Goal: Transaction & Acquisition: Book appointment/travel/reservation

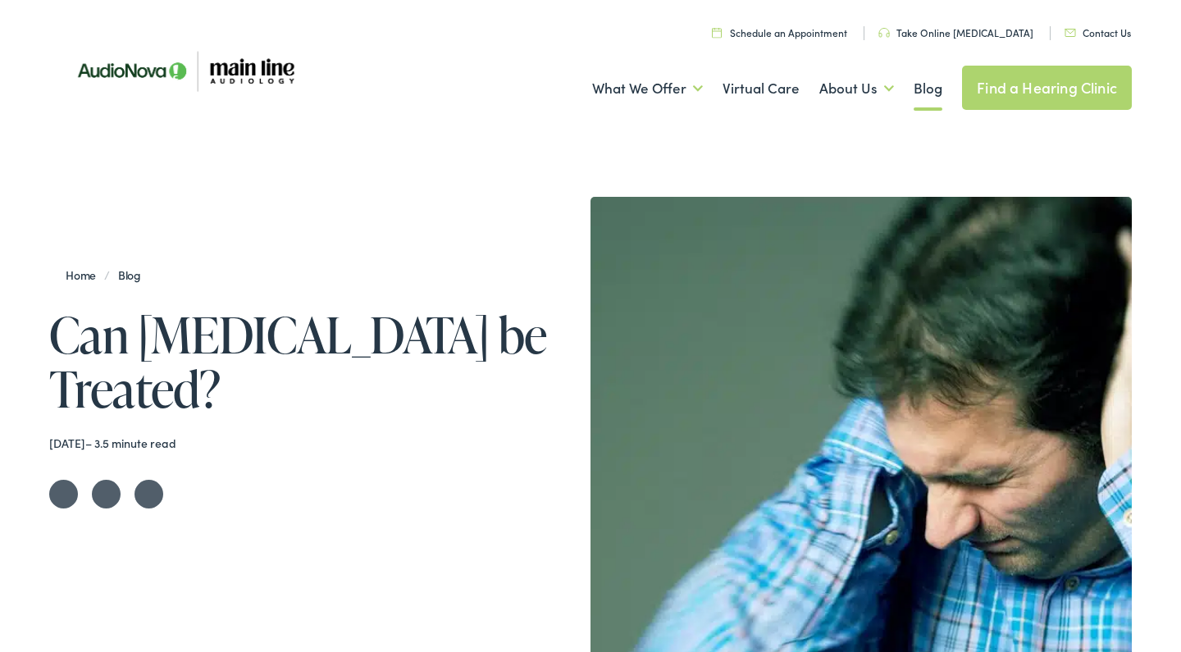
click at [959, 27] on link "Take Online [MEDICAL_DATA]" at bounding box center [955, 32] width 155 height 14
click at [1010, 86] on link "Find a Hearing Clinic" at bounding box center [1047, 88] width 170 height 44
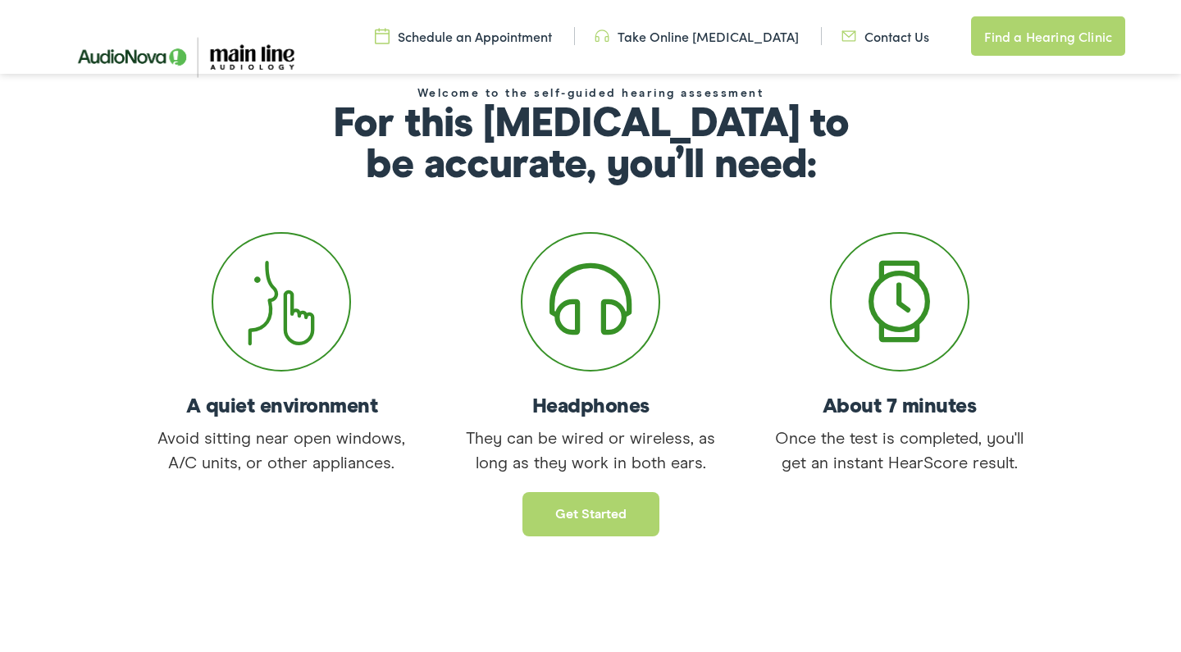
scroll to position [189, 0]
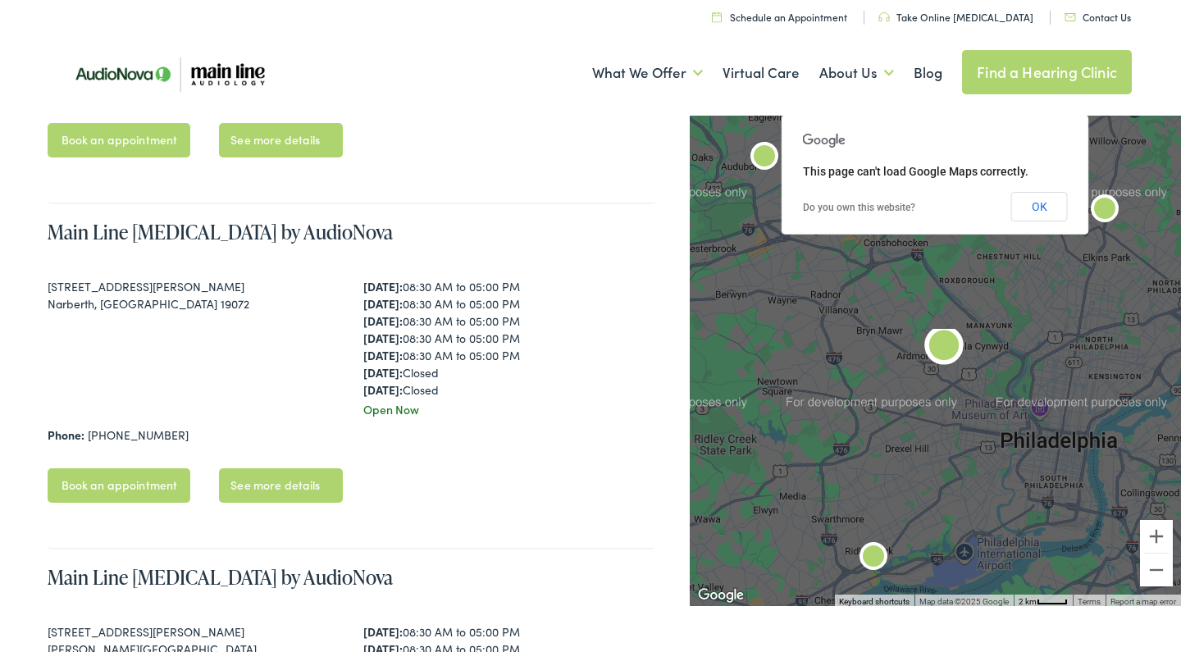
scroll to position [1009, 0]
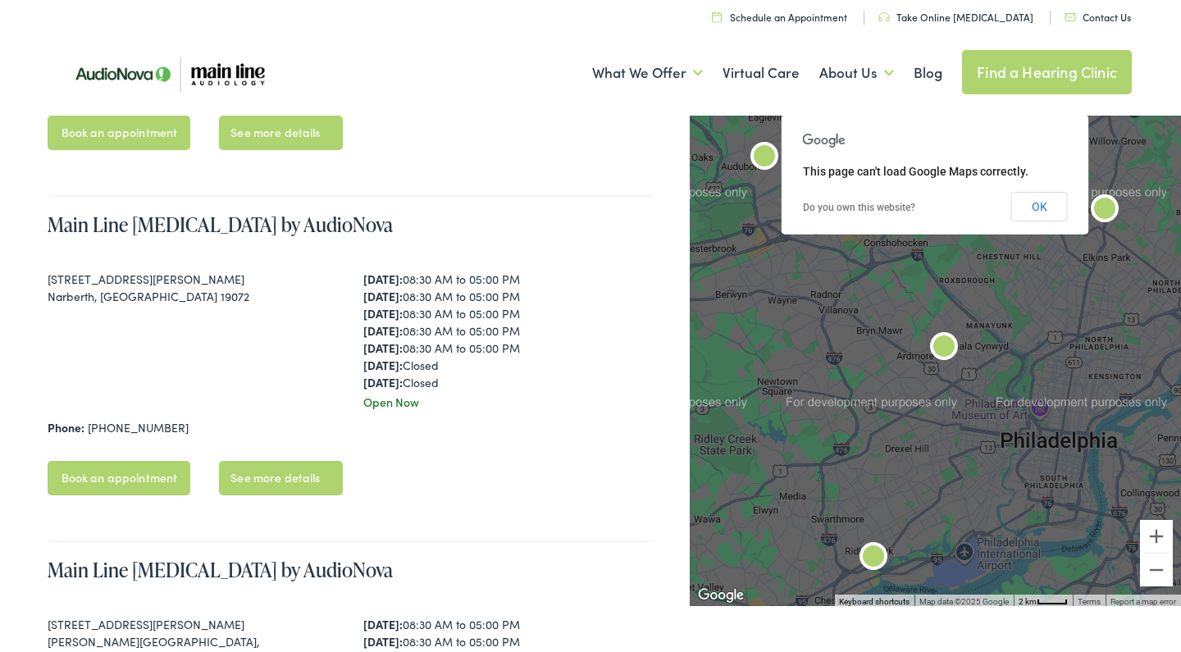
click at [174, 493] on link "Book an appointment" at bounding box center [120, 478] width 144 height 34
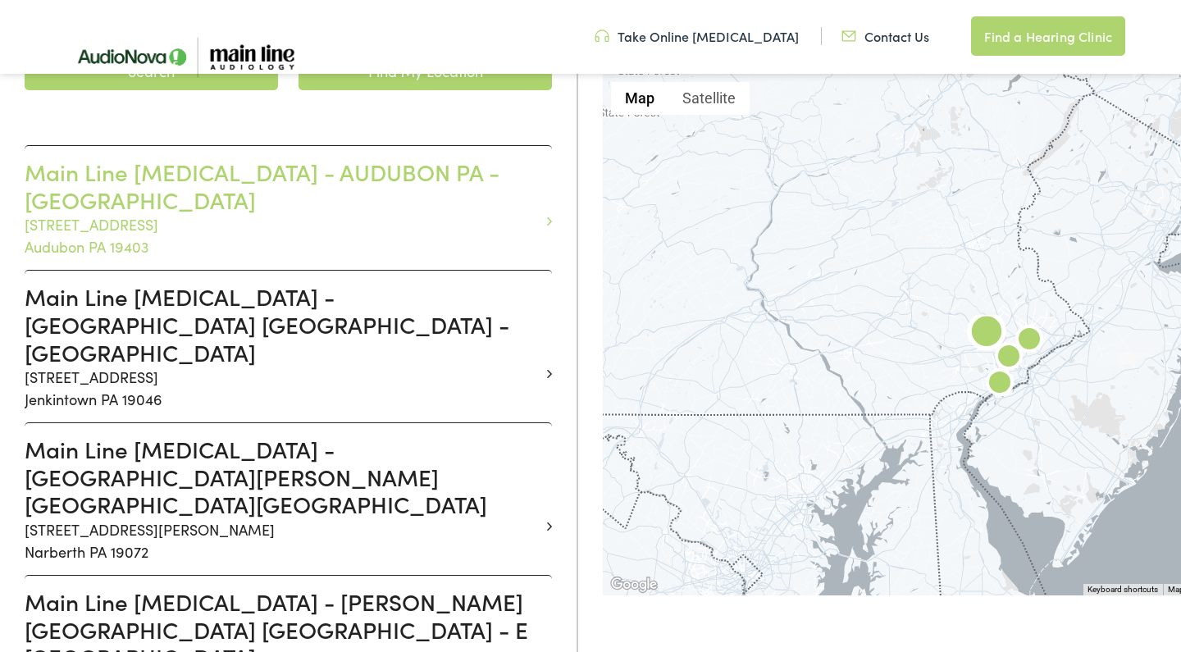
scroll to position [427, 0]
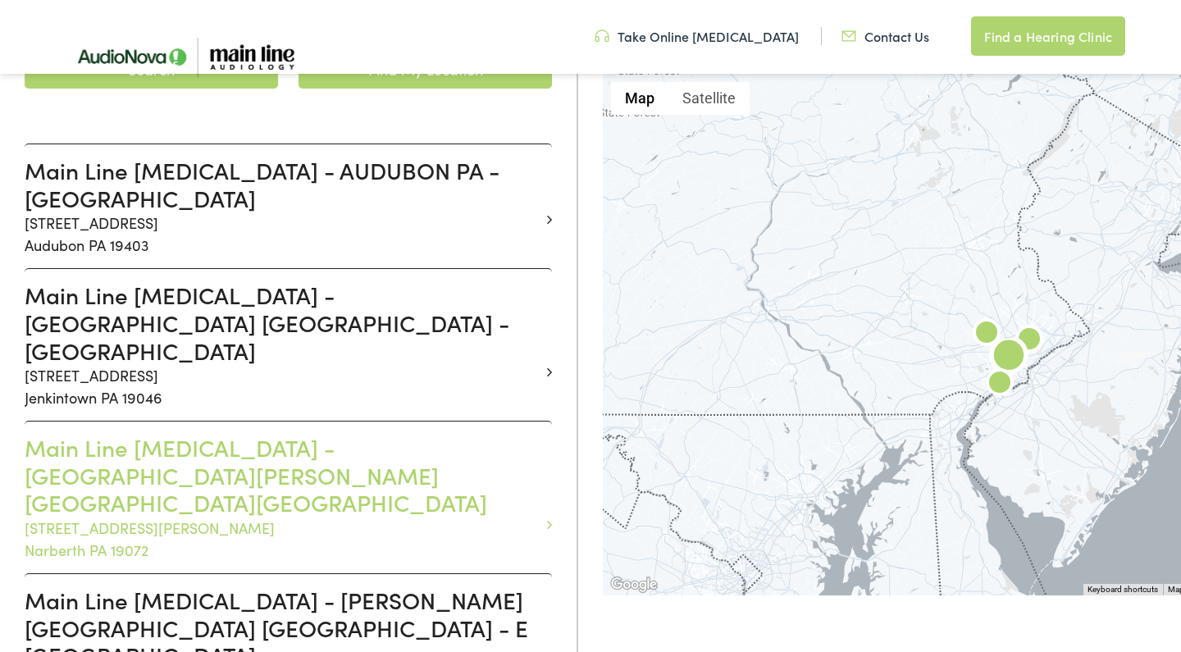
click at [311, 434] on h3 "Main Line [MEDICAL_DATA] - [GEOGRAPHIC_DATA][PERSON_NAME][GEOGRAPHIC_DATA][GEOG…" at bounding box center [282, 475] width 515 height 83
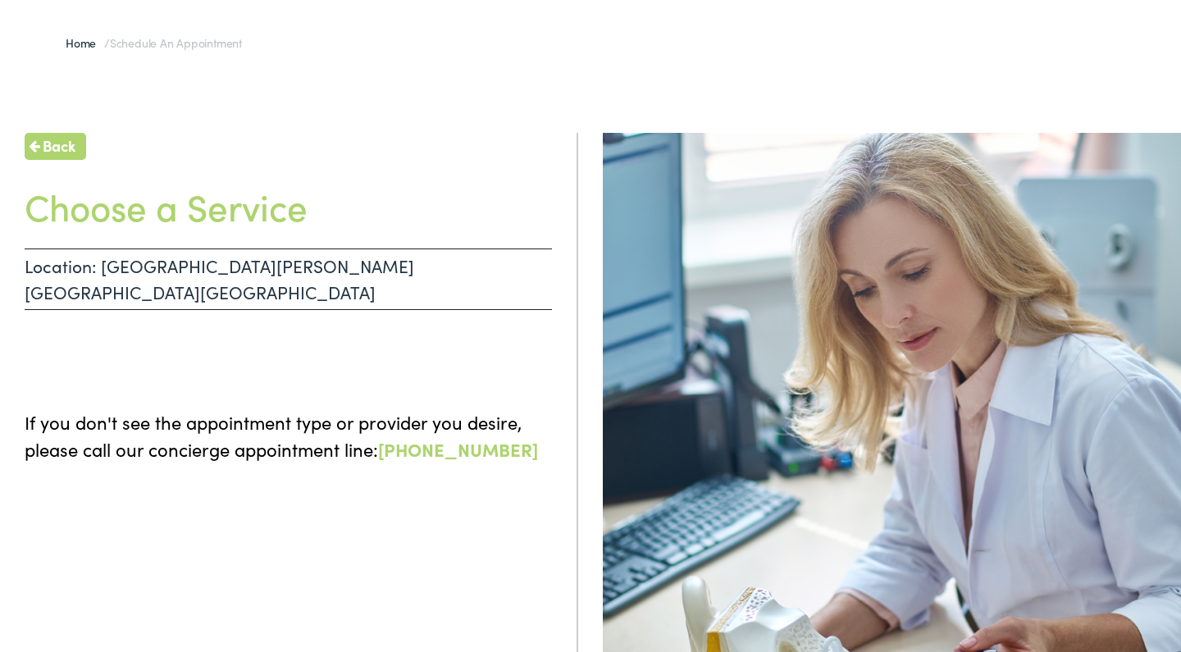
scroll to position [112, 0]
click at [175, 263] on p "Location: NARBERTH PA - MONTGOMERY" at bounding box center [288, 280] width 527 height 62
click at [148, 352] on div "Back Choose a Service Location: NARBERTH PA - MONTGOMERY If you don't see the a…" at bounding box center [289, 460] width 578 height 652
click at [46, 126] on div "Back Choose a Service Location: NARBERTH PA - MONTGOMERY If you don't see the a…" at bounding box center [590, 447] width 1181 height 677
click at [46, 150] on span "Back" at bounding box center [59, 146] width 33 height 22
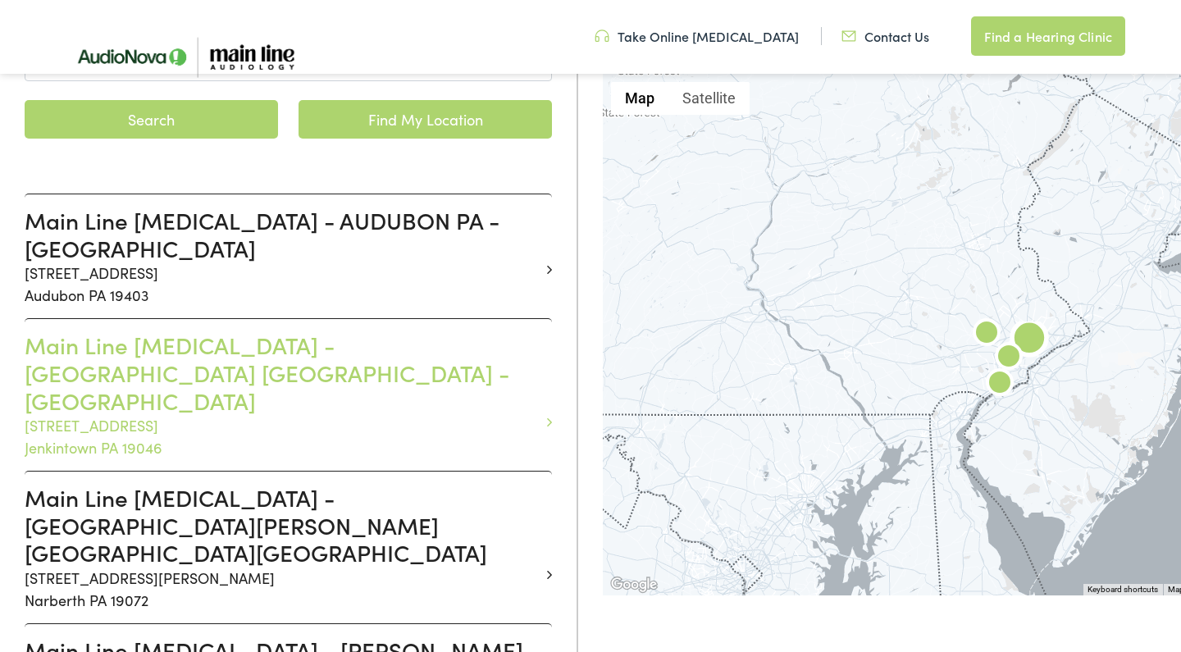
scroll to position [382, 0]
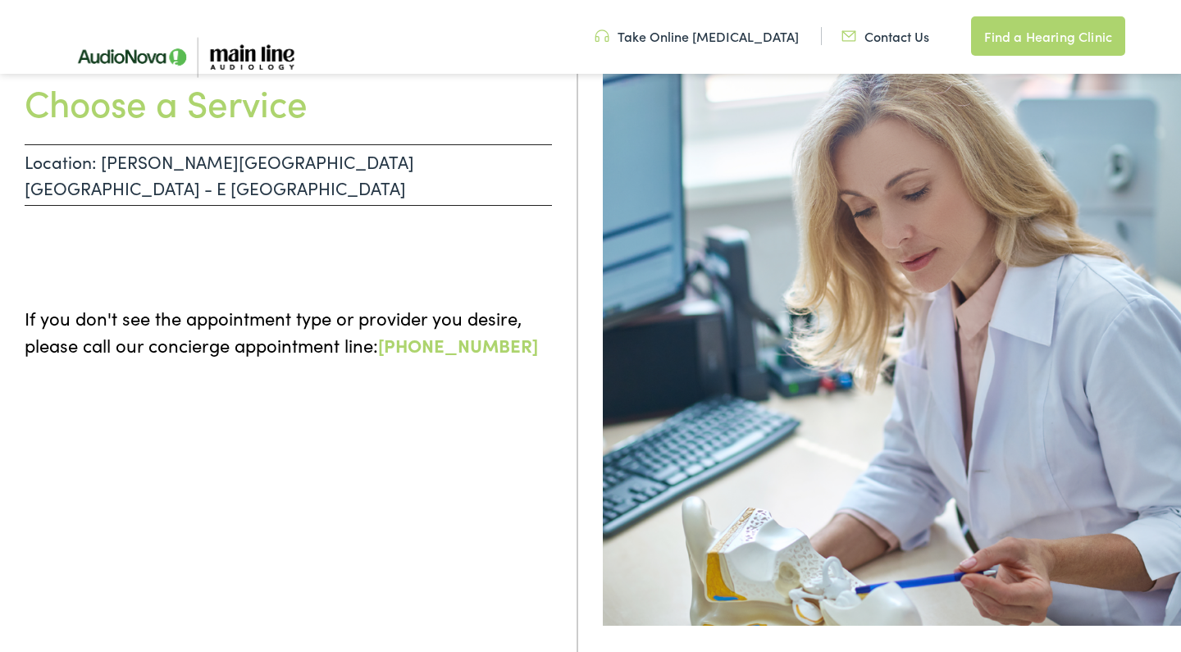
scroll to position [211, 0]
click at [874, 35] on link "Contact Us" at bounding box center [885, 36] width 88 height 18
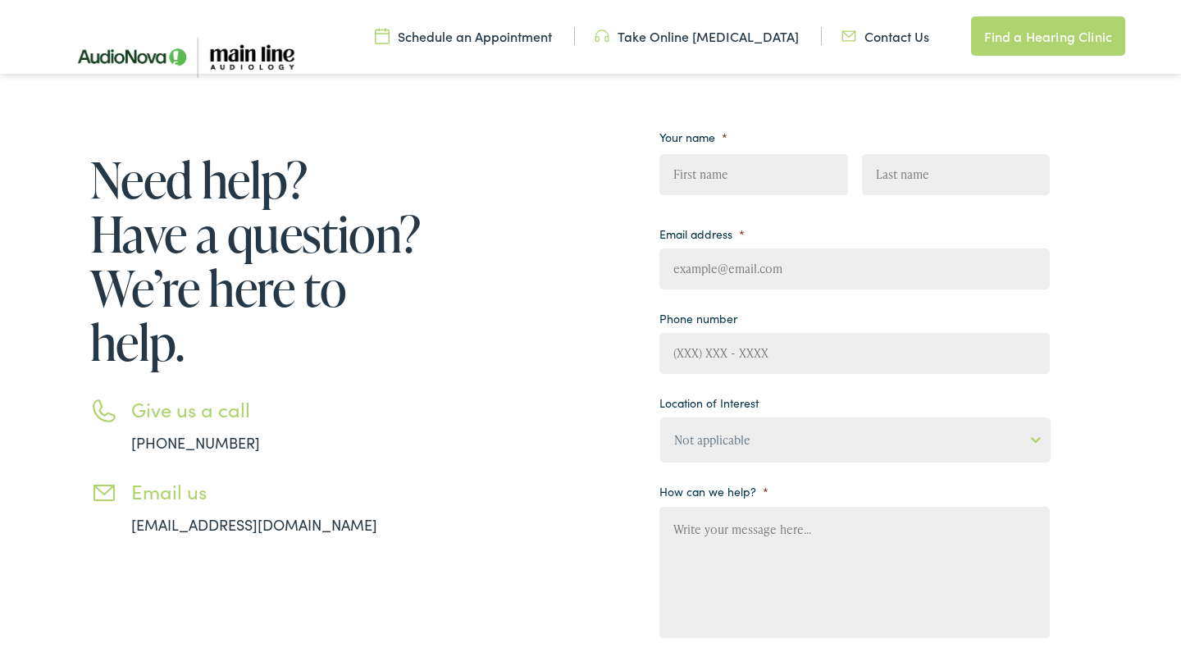
scroll to position [166, 0]
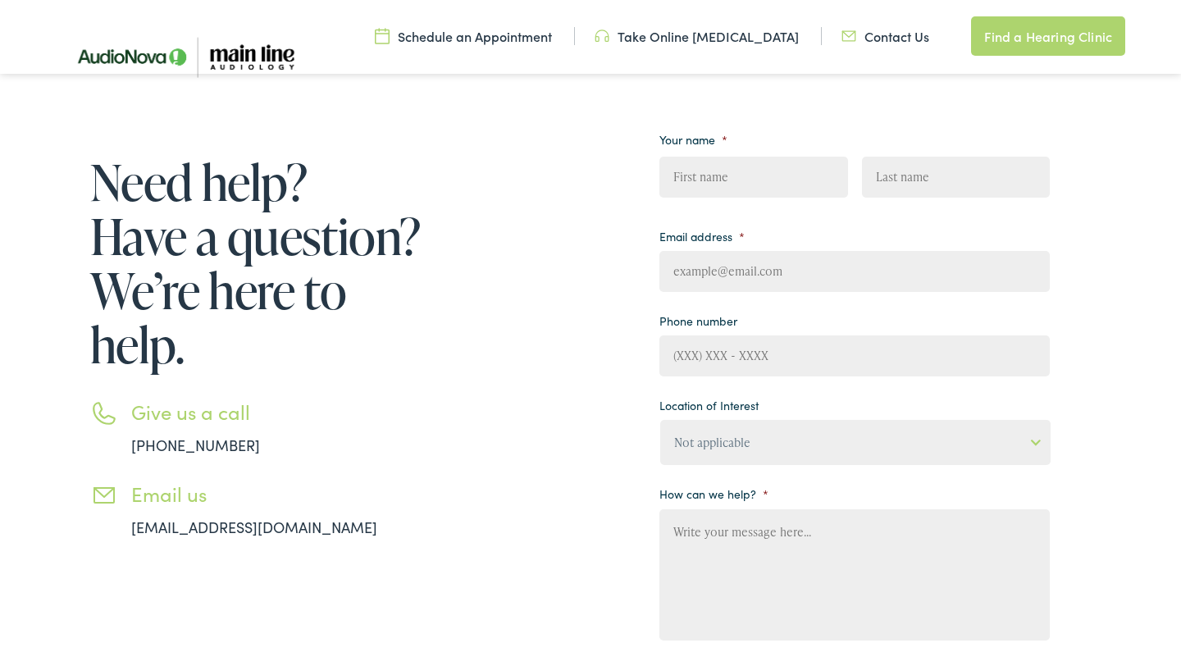
click at [513, 40] on link "Schedule an Appointment" at bounding box center [463, 36] width 177 height 18
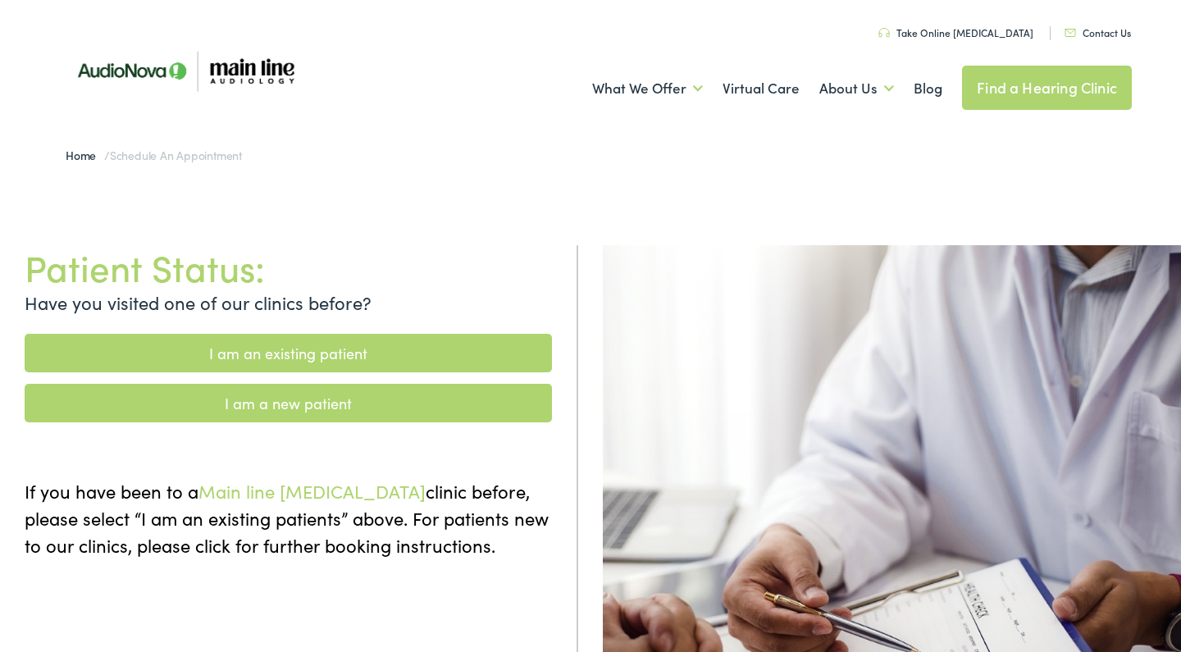
click at [653, 90] on link "What We Offer" at bounding box center [647, 88] width 111 height 61
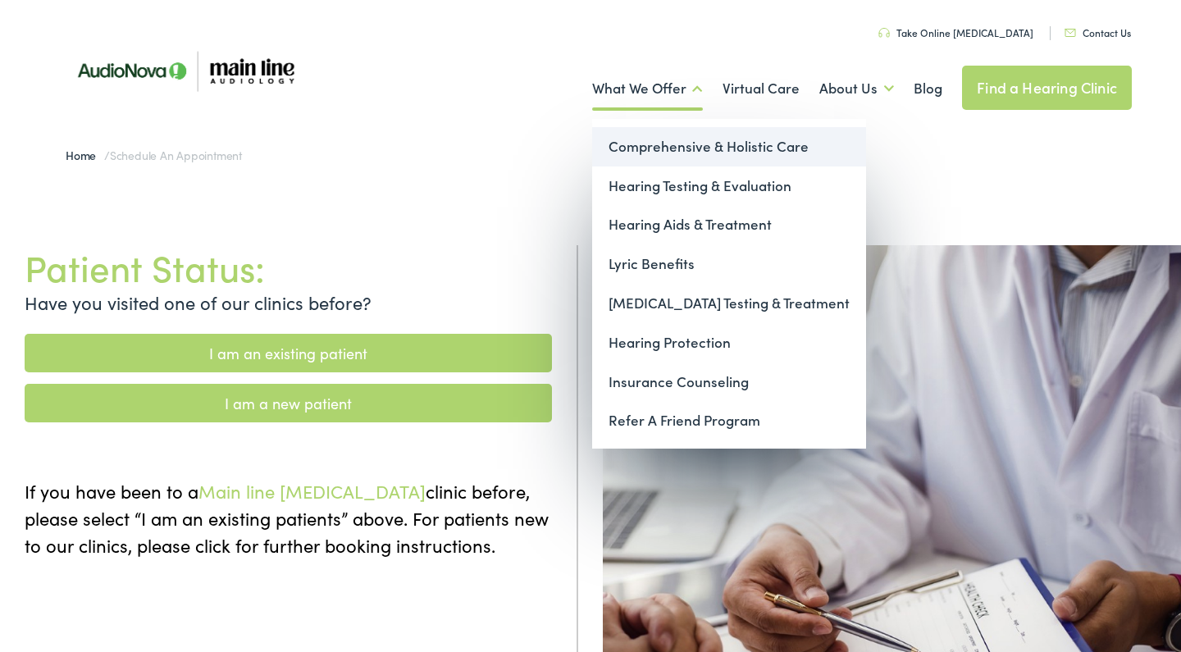
click at [672, 154] on link "Comprehensive & Holistic Care" at bounding box center [729, 146] width 274 height 39
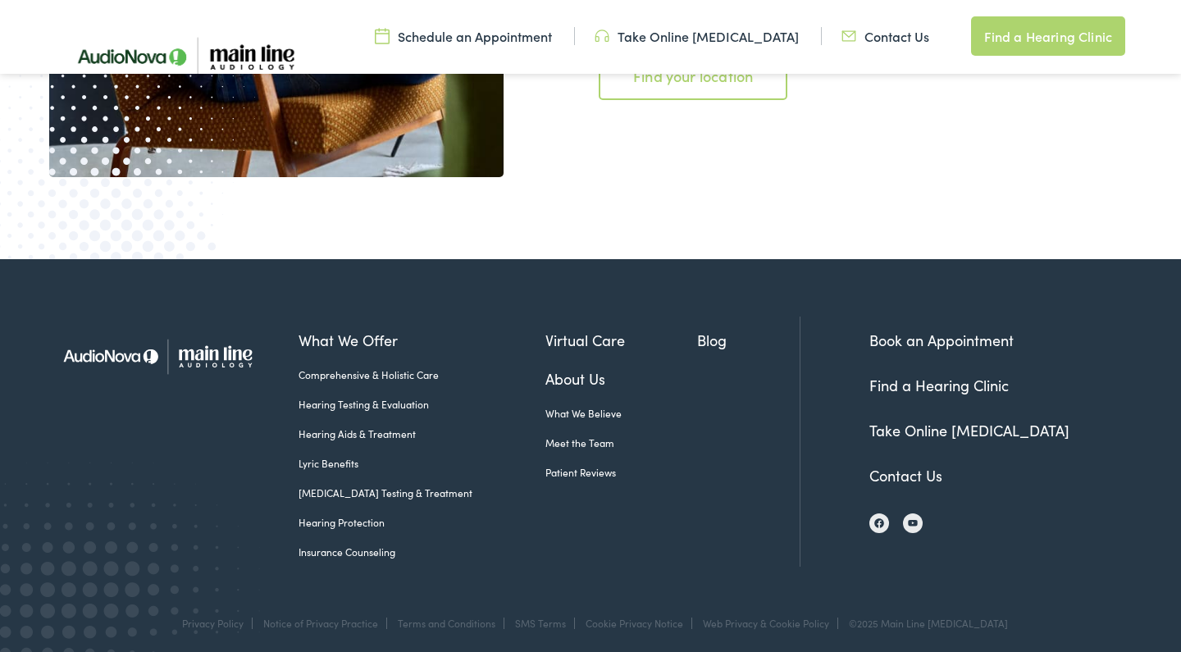
scroll to position [3170, 0]
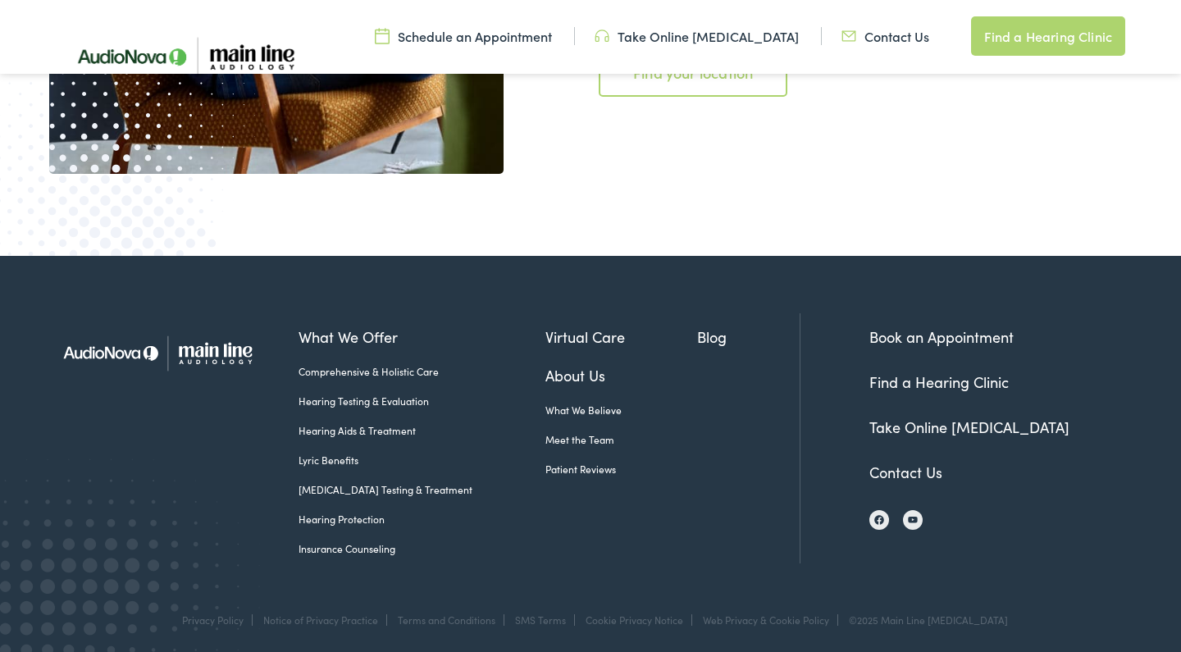
click at [558, 435] on link "Meet the Team" at bounding box center [621, 439] width 153 height 15
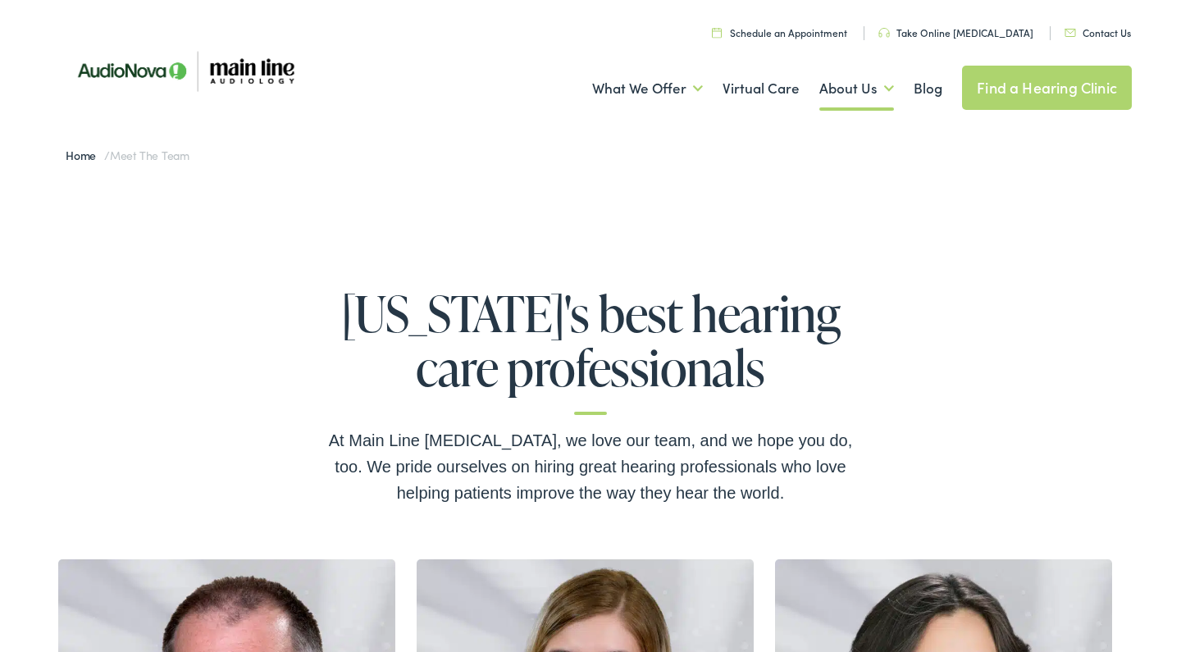
click at [808, 29] on link "Schedule an Appointment" at bounding box center [779, 32] width 135 height 14
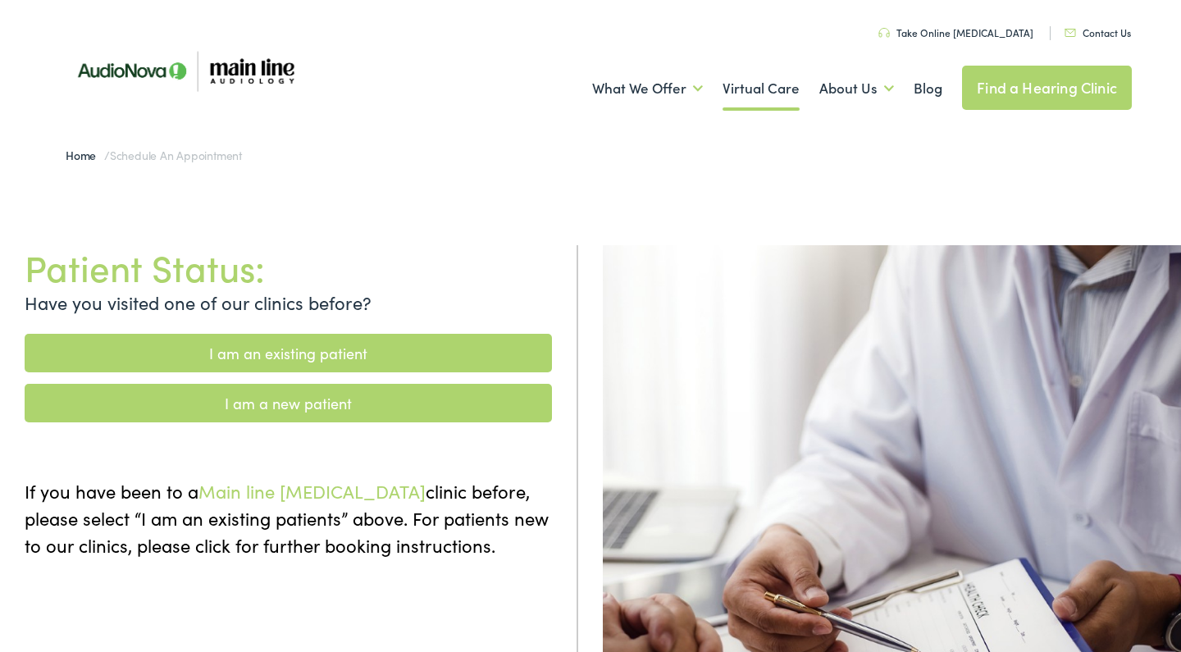
click at [784, 96] on link "Virtual Care" at bounding box center [760, 88] width 77 height 61
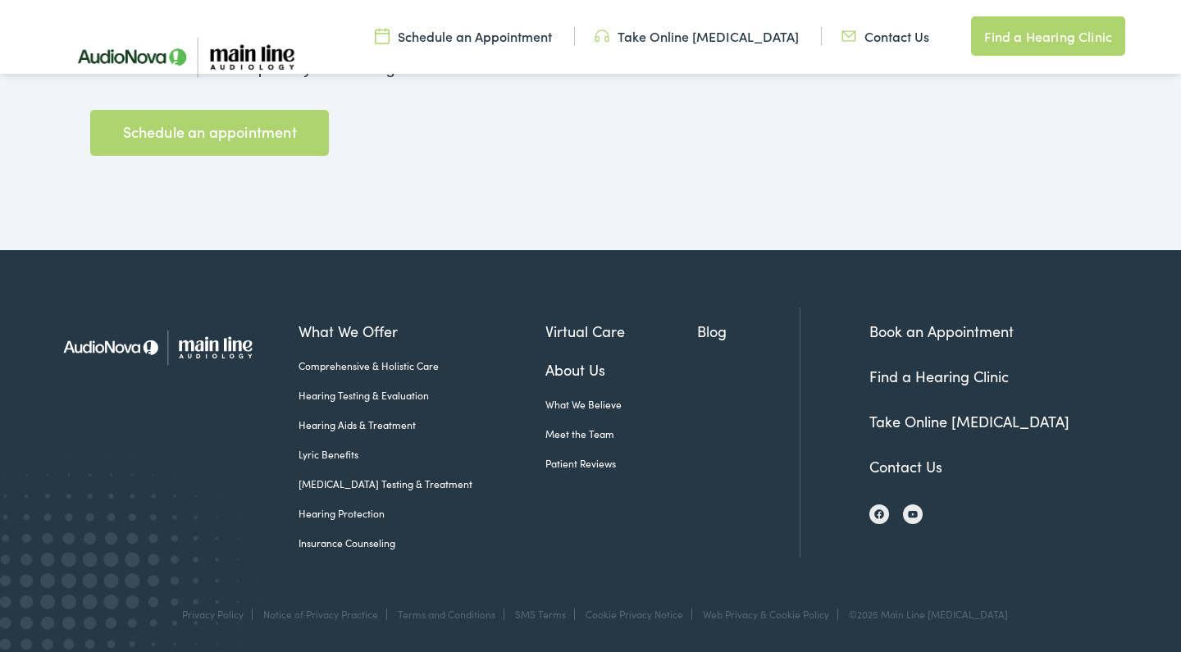
scroll to position [2865, 0]
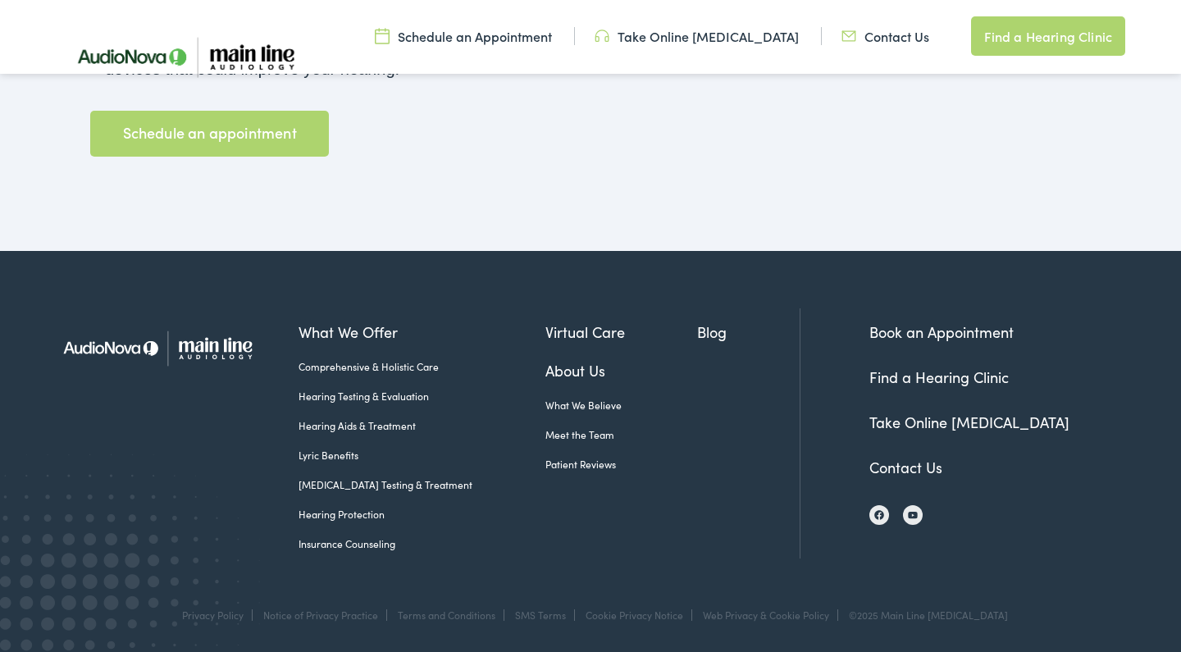
click at [552, 36] on link "Schedule an Appointment" at bounding box center [463, 36] width 177 height 18
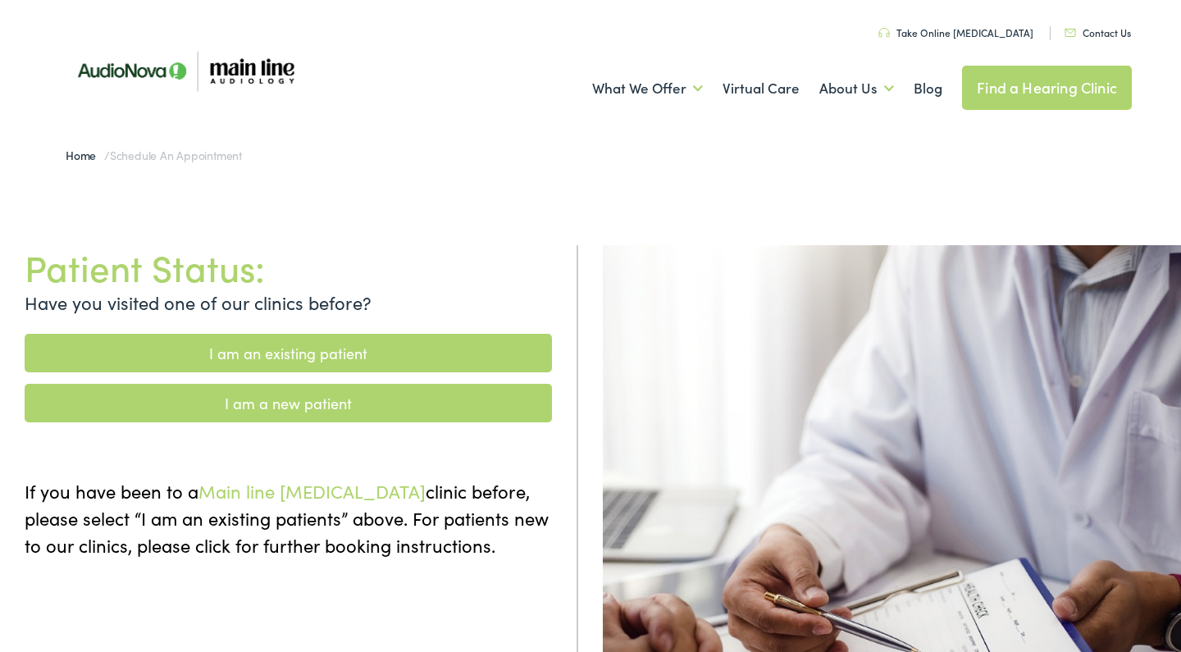
click at [321, 412] on link "I am a new patient" at bounding box center [288, 403] width 527 height 39
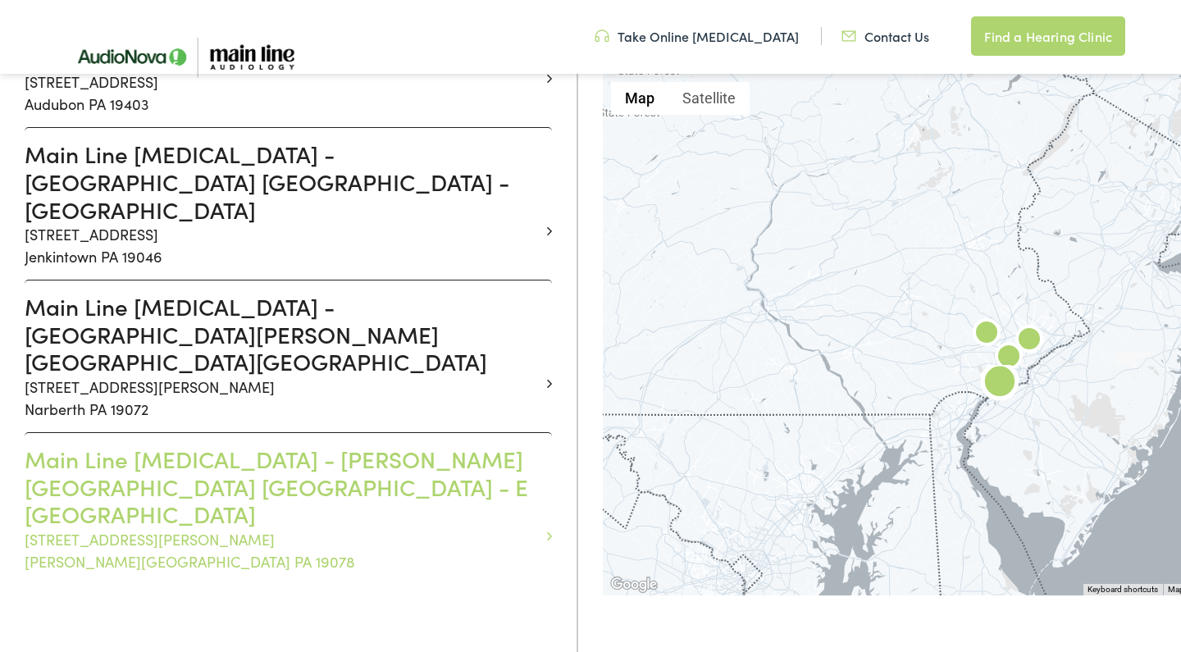
scroll to position [563, 0]
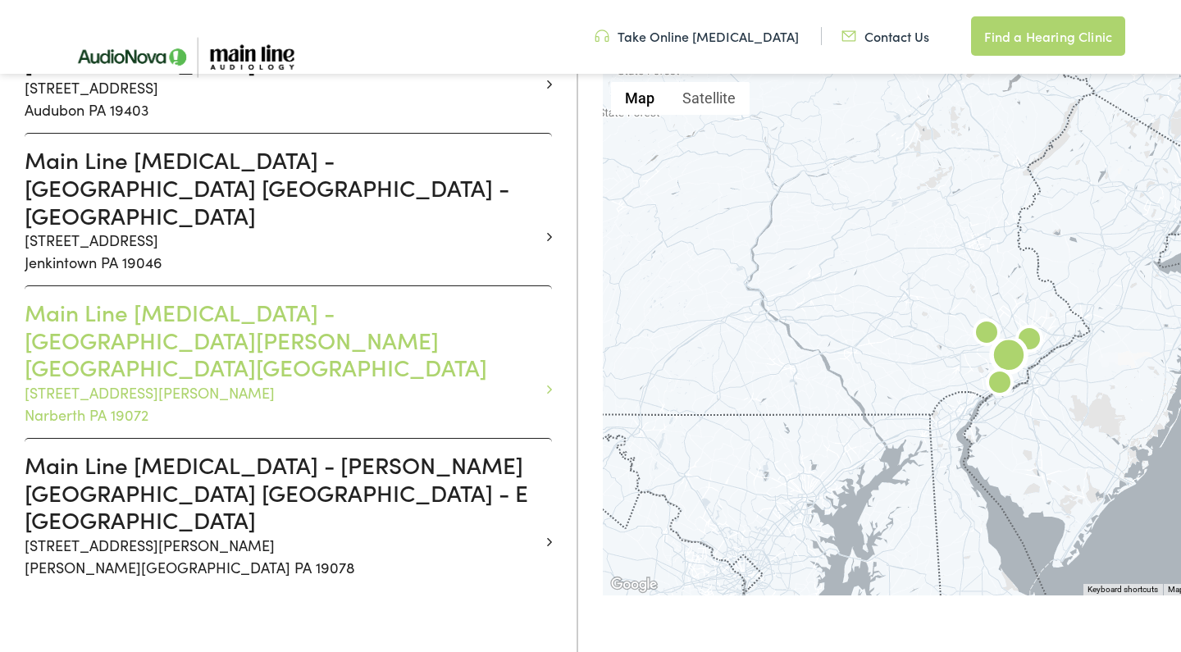
click at [348, 299] on h3 "Main Line [MEDICAL_DATA] - [GEOGRAPHIC_DATA][PERSON_NAME][GEOGRAPHIC_DATA][GEOG…" at bounding box center [282, 340] width 515 height 83
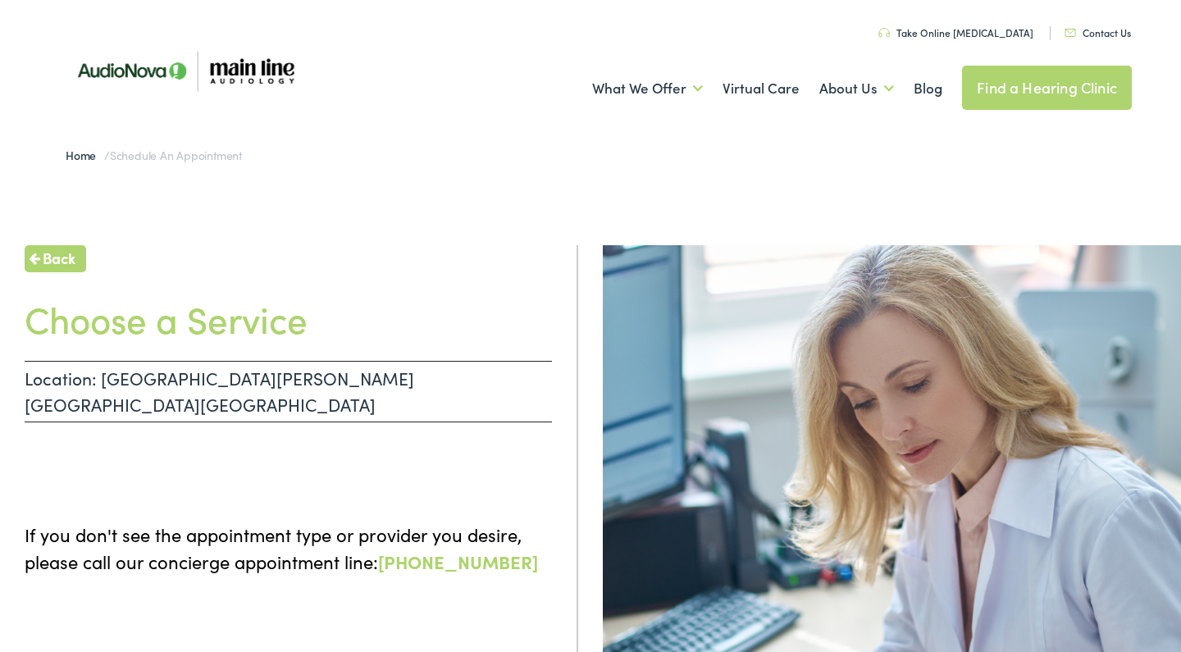
click at [251, 333] on h1 "Choose a Service" at bounding box center [288, 318] width 527 height 43
click at [228, 379] on p "Location: NARBERTH PA - MONTGOMERY" at bounding box center [288, 392] width 527 height 62
click at [111, 381] on p "Location: NARBERTH PA - MONTGOMERY" at bounding box center [288, 392] width 527 height 62
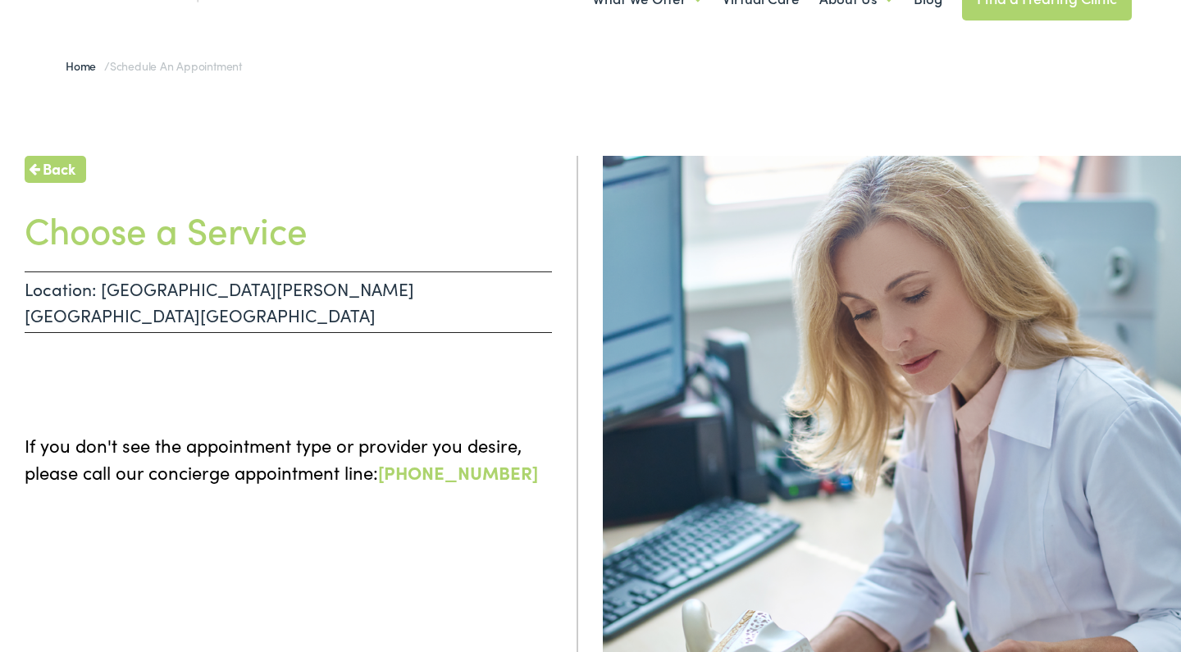
scroll to position [89, 0]
click at [61, 168] on span "Back" at bounding box center [59, 169] width 33 height 22
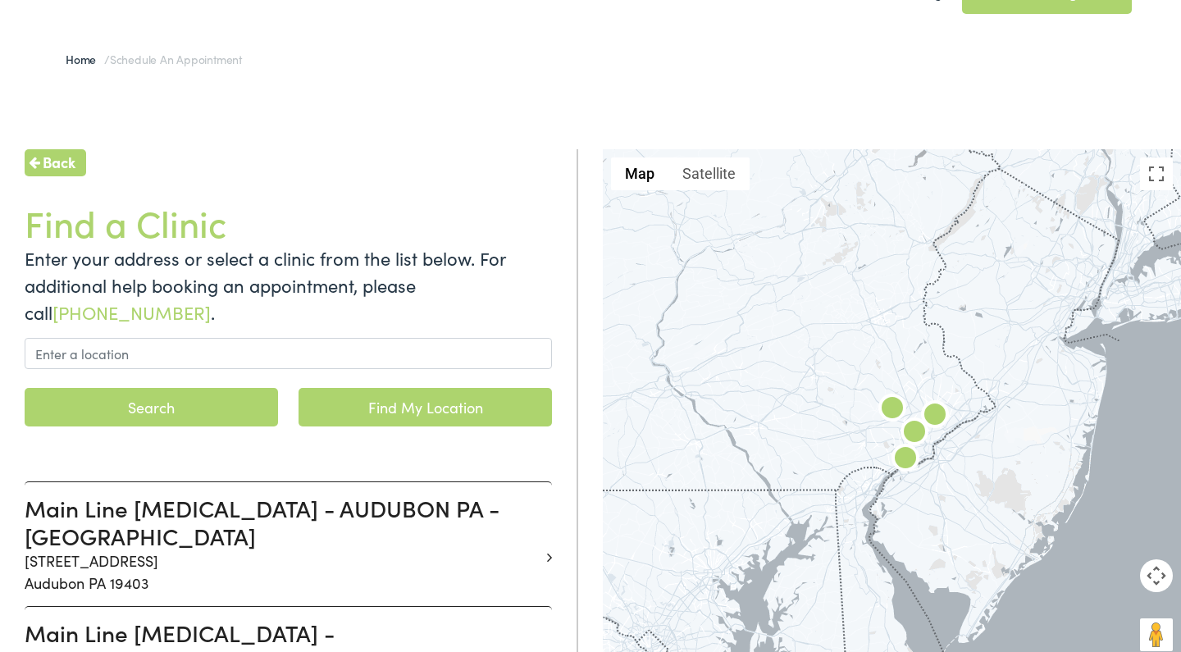
scroll to position [103, 0]
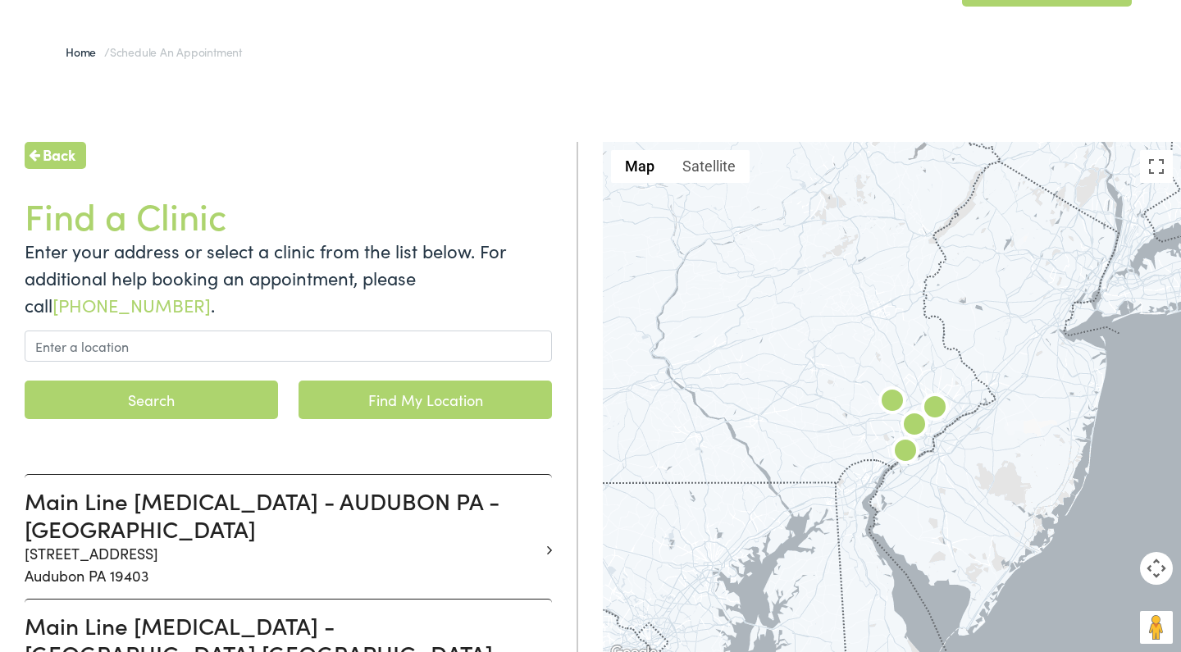
click at [75, 152] on span "Back" at bounding box center [59, 155] width 33 height 22
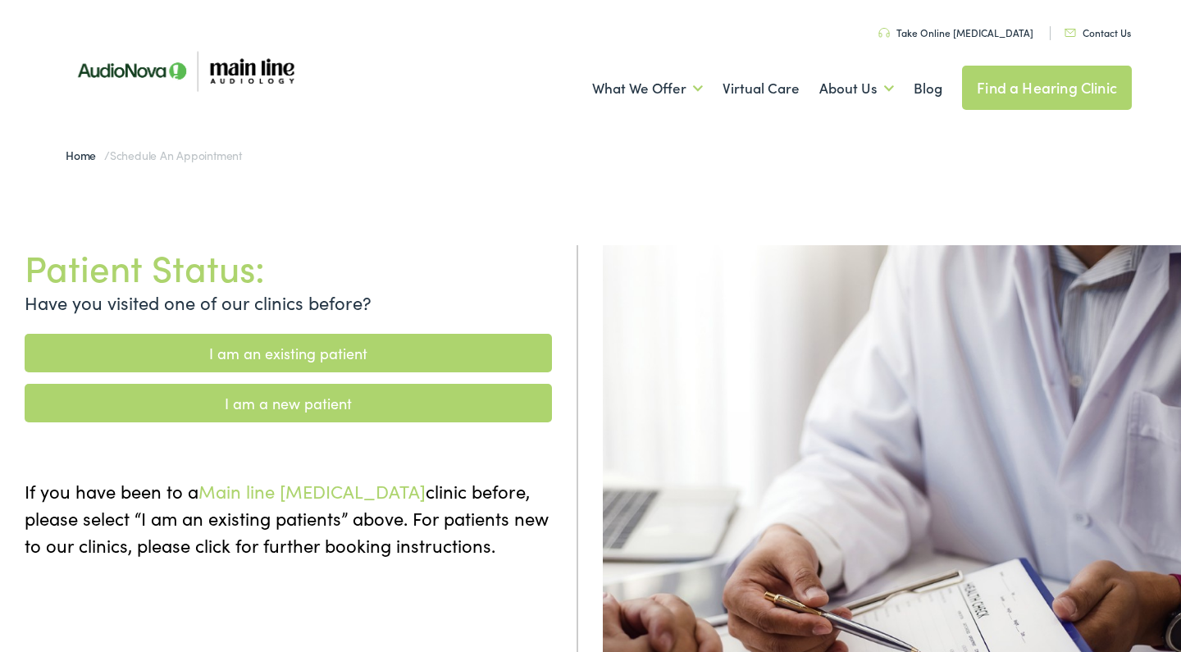
click at [308, 340] on link "I am an existing patient" at bounding box center [288, 353] width 527 height 39
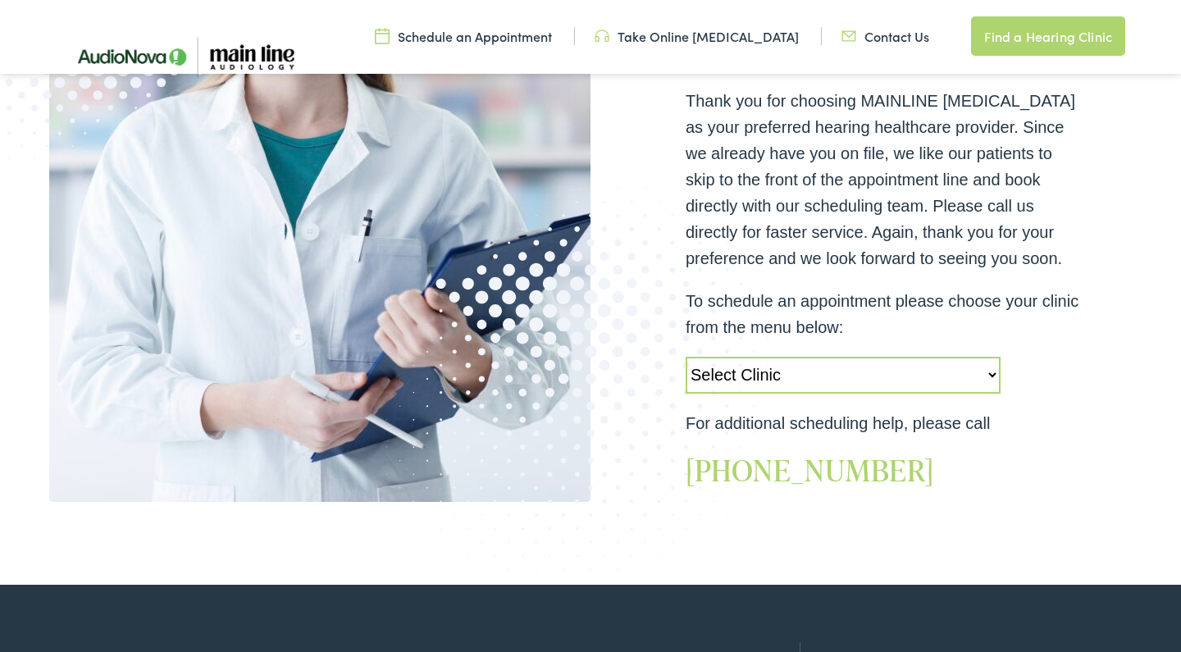
scroll to position [439, 0]
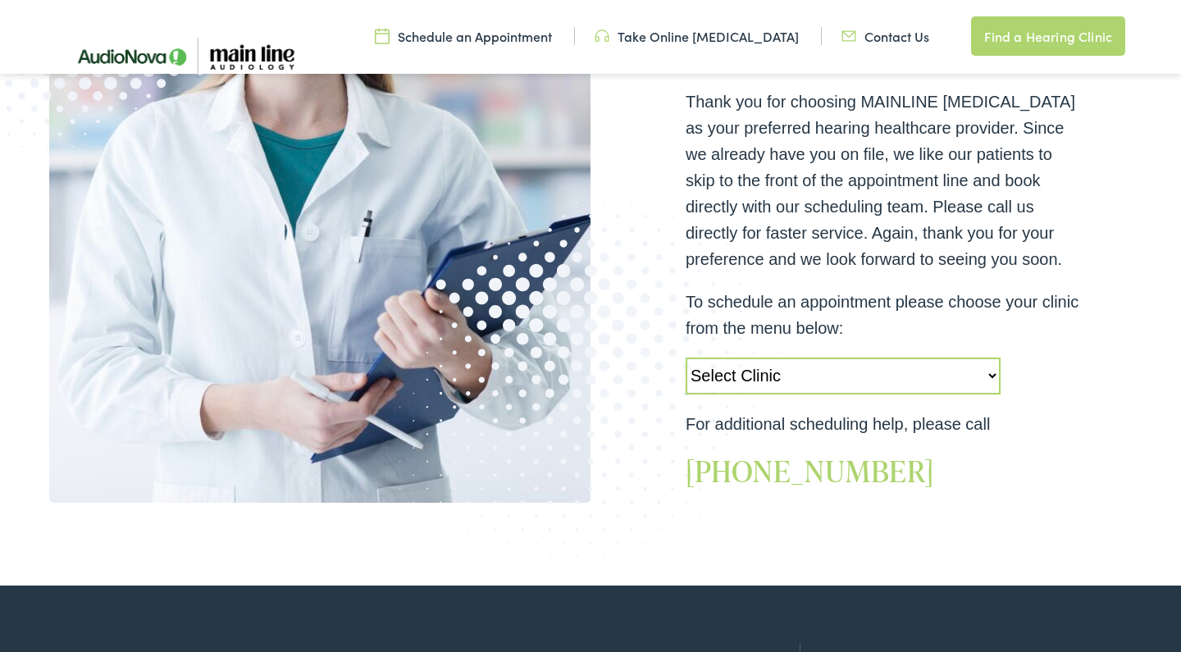
select select "https://mainline.alpacaaudiology.com/locations/narberth-pa/"
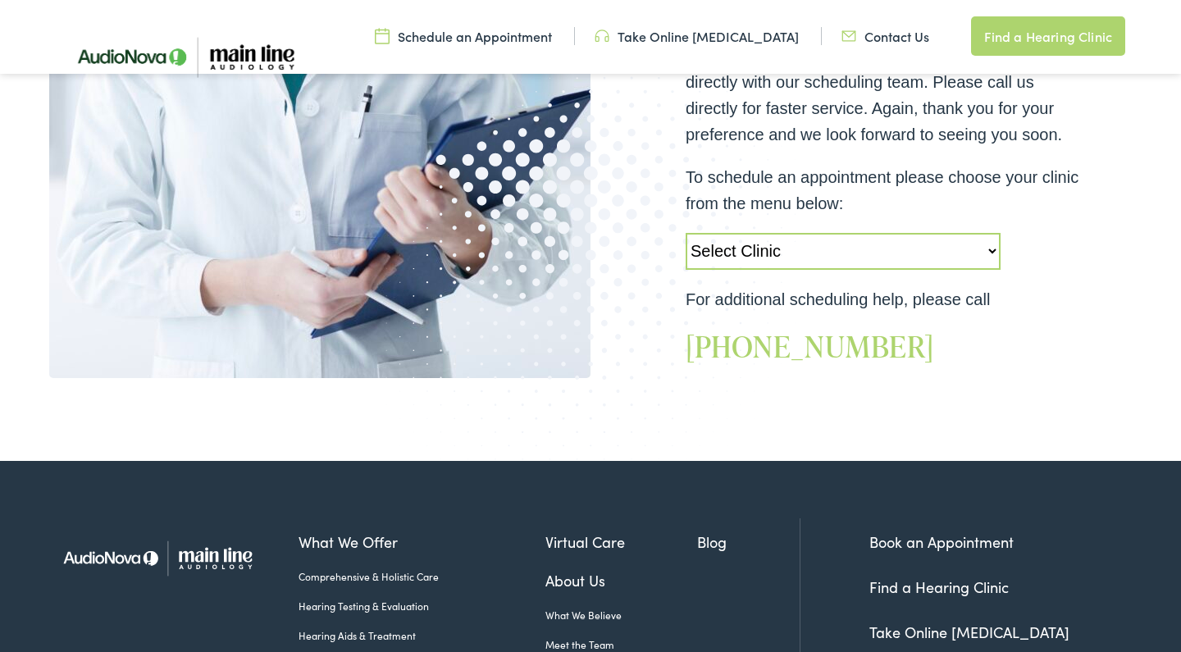
scroll to position [559, 0]
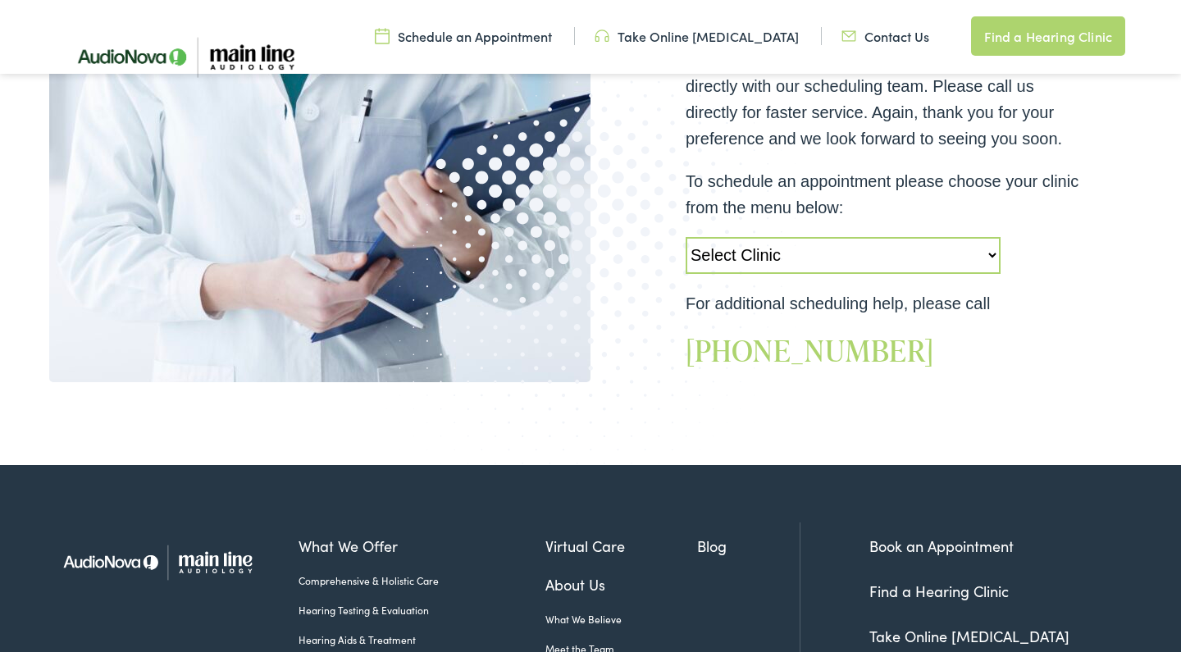
click at [1074, 387] on div "EXISTING PATIENTS How can we help with your hearing care? Thank you for choosin…" at bounding box center [590, 51] width 1181 height 827
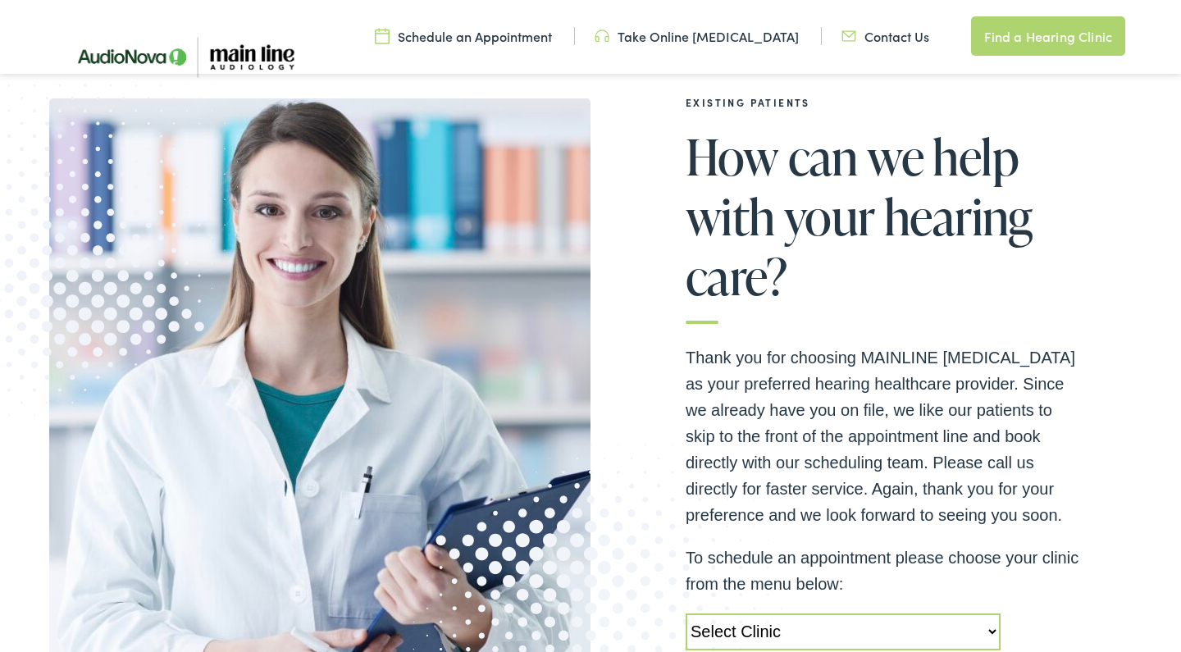
scroll to position [178, 0]
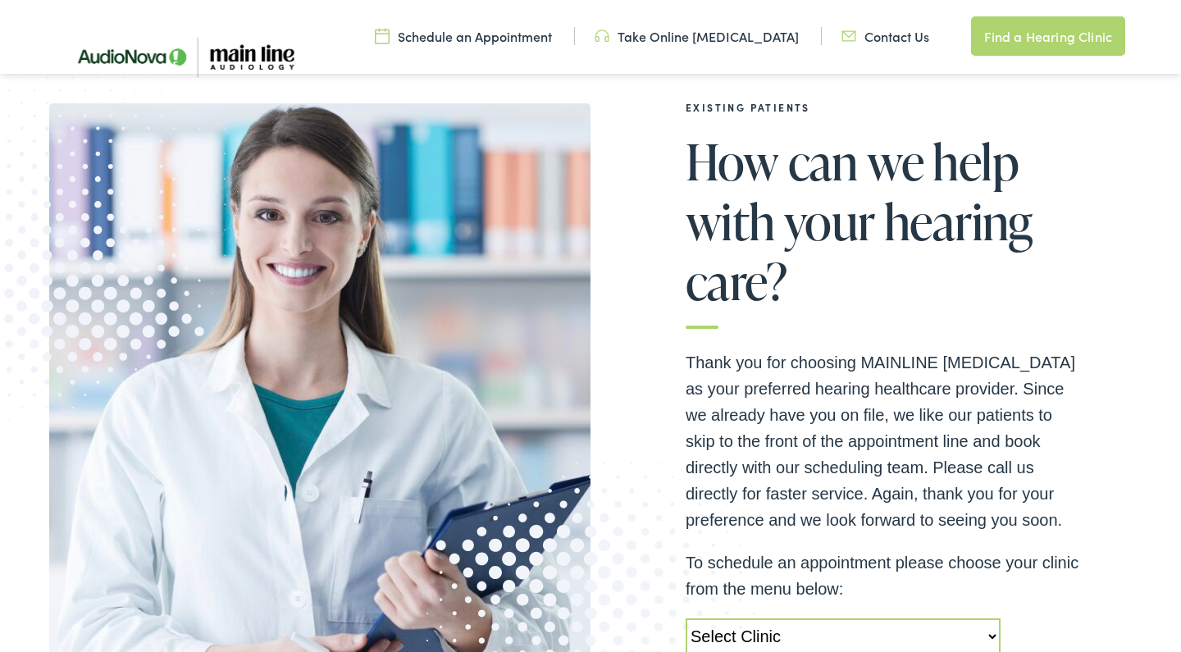
click at [128, 52] on img at bounding box center [184, 56] width 271 height 91
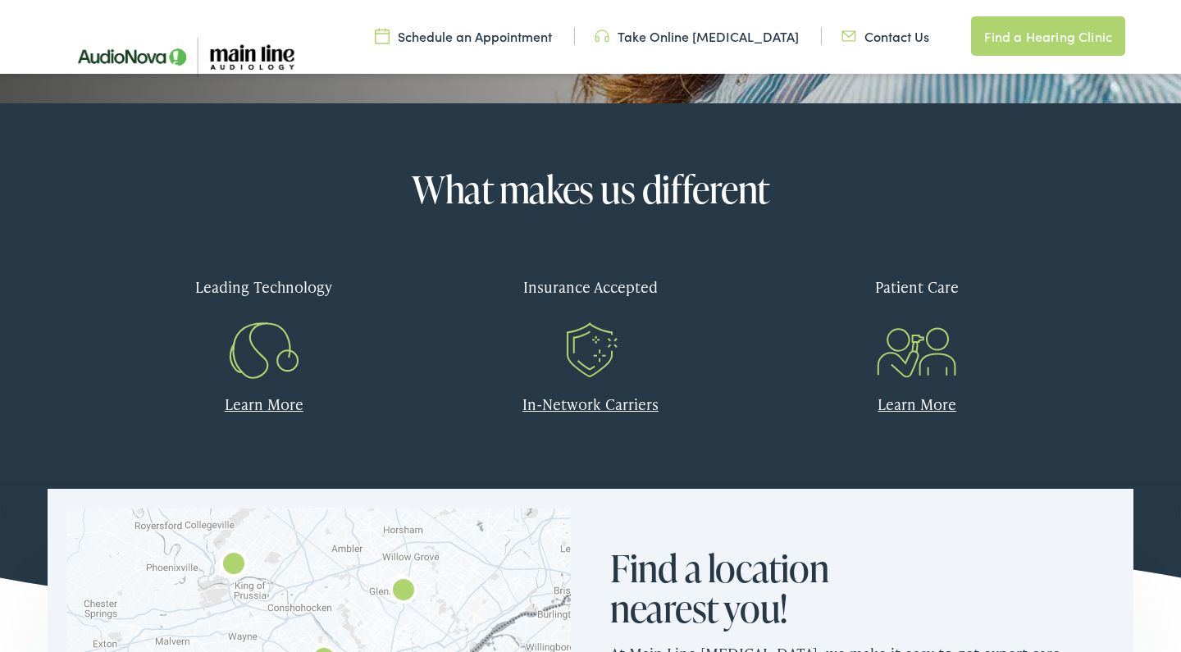
scroll to position [677, 0]
click at [574, 408] on link "In-Network Carriers" at bounding box center [590, 404] width 136 height 21
click at [604, 293] on div "Insurance Accepted" at bounding box center [591, 287] width 302 height 48
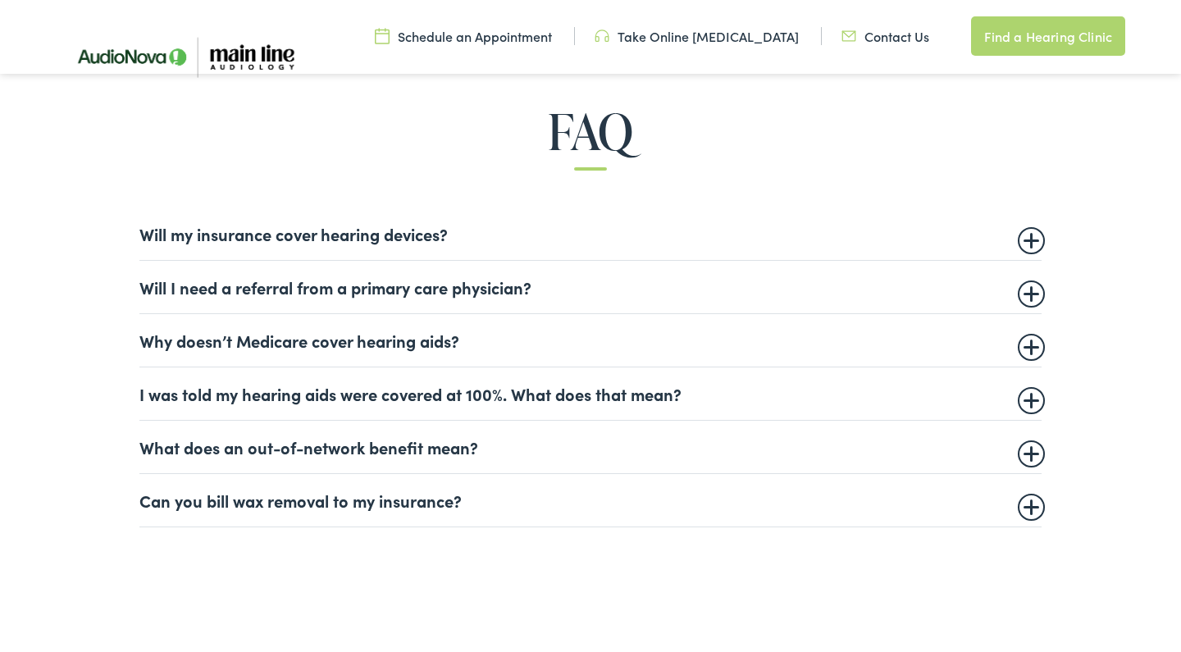
scroll to position [968, 0]
click at [1023, 239] on summary "Will my insurance cover hearing devices?" at bounding box center [590, 233] width 902 height 20
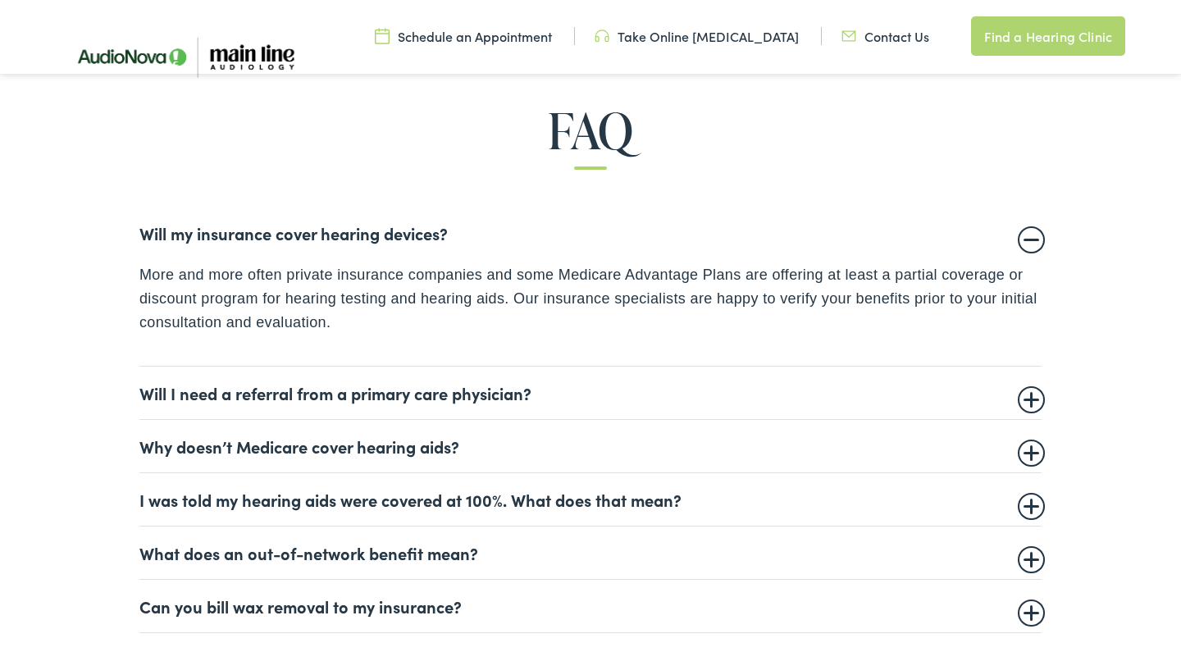
click at [1023, 239] on summary "Will my insurance cover hearing devices?" at bounding box center [590, 233] width 902 height 20
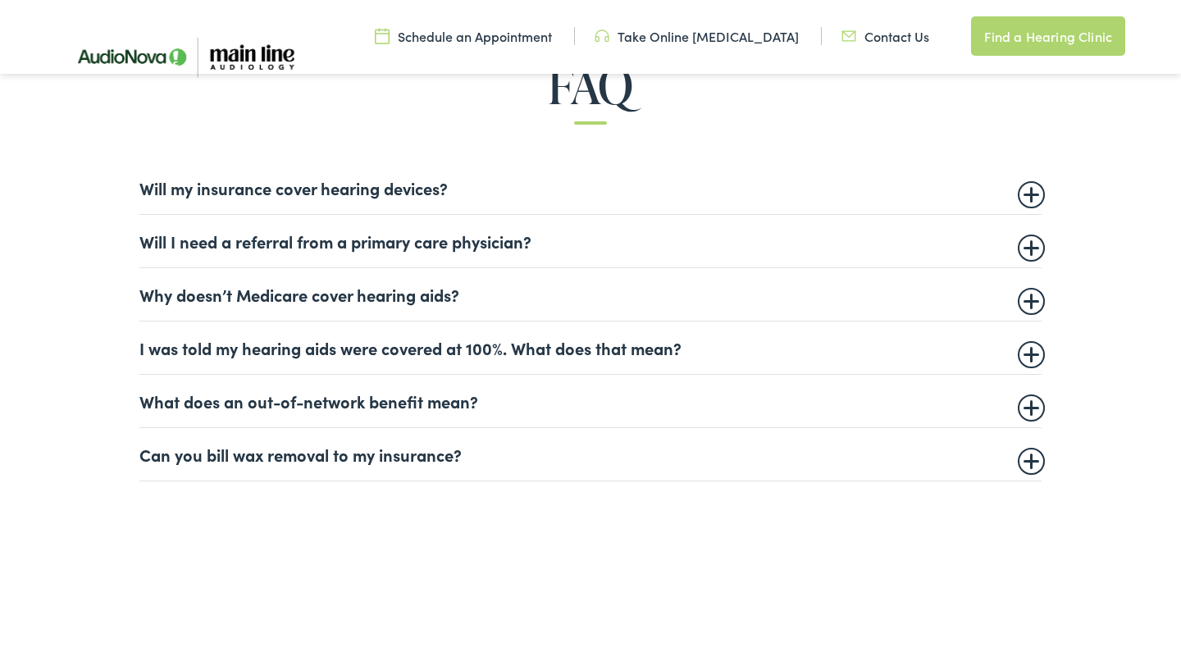
scroll to position [1018, 0]
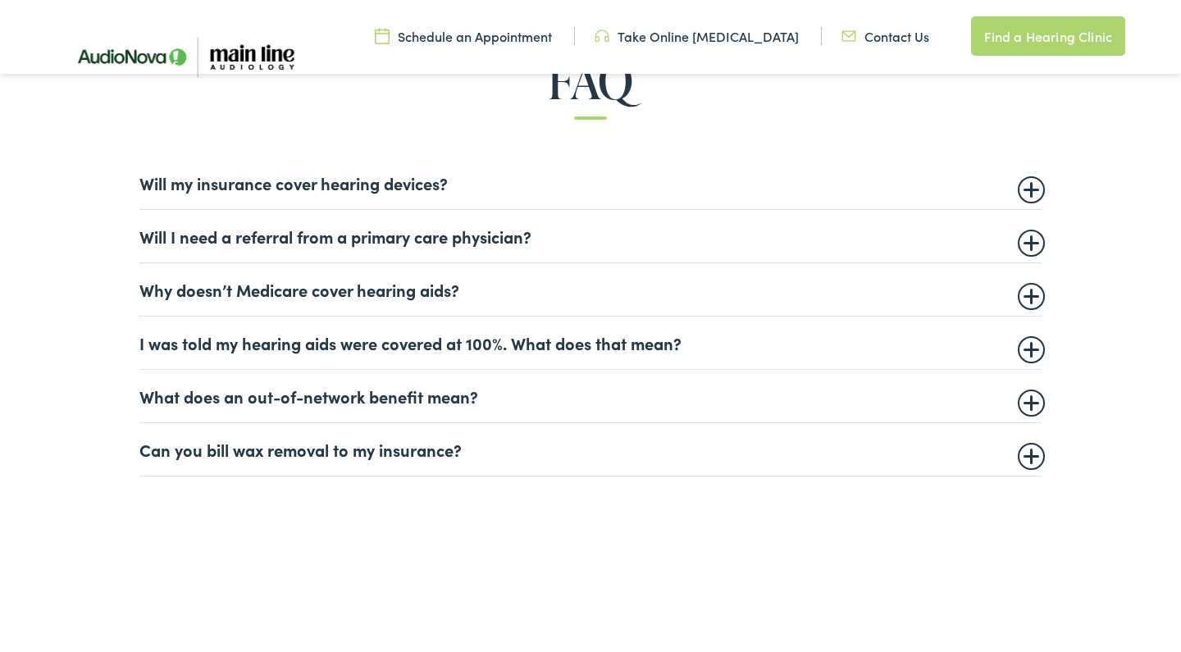
click at [1026, 403] on summary "What does an out-of-network benefit mean?" at bounding box center [590, 396] width 902 height 20
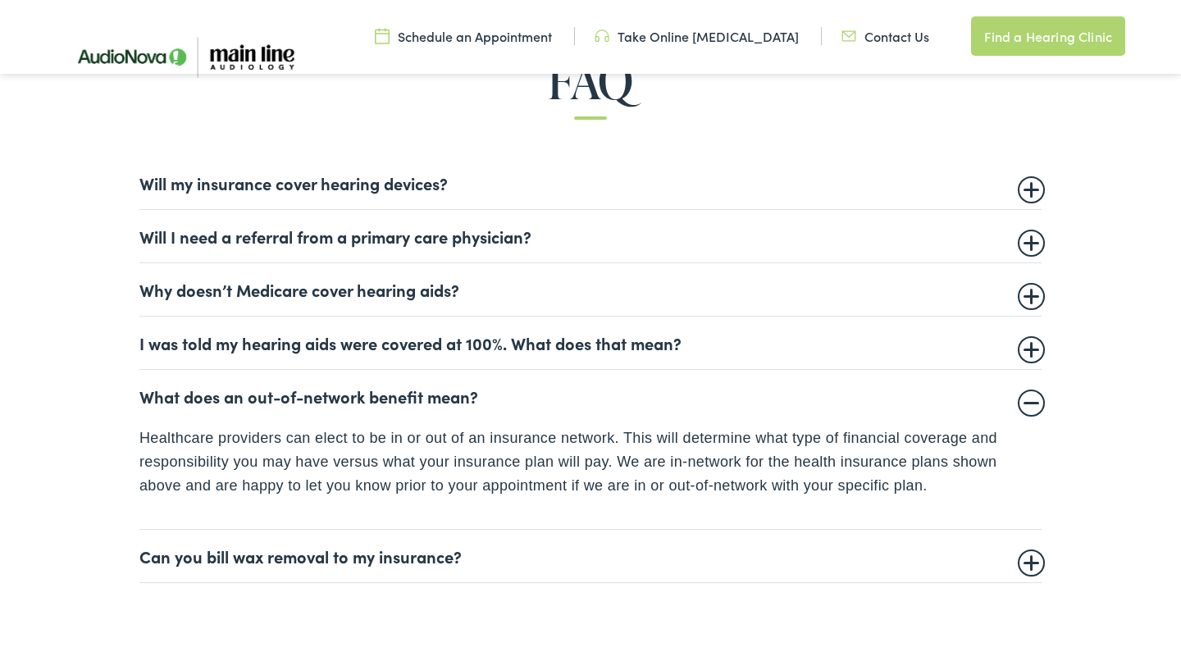
click at [1026, 403] on summary "What does an out-of-network benefit mean?" at bounding box center [590, 396] width 902 height 20
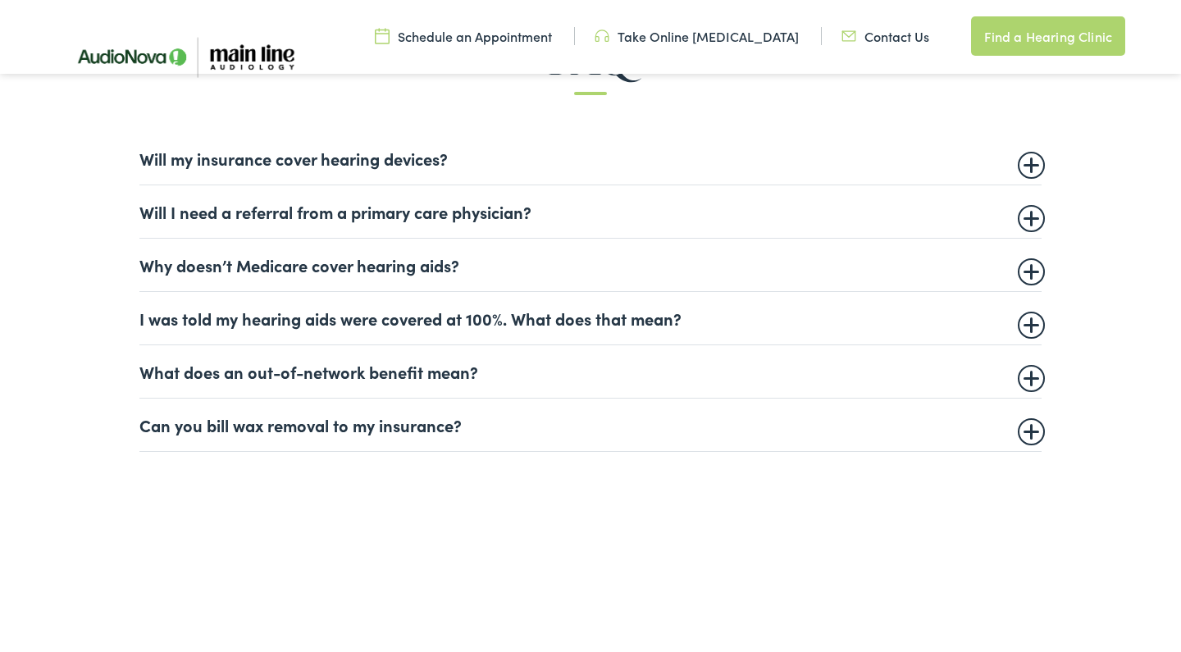
scroll to position [1041, 0]
click at [1033, 439] on details "Can you bill wax removal to my insurance? Audiologist and Hearing Care provider…" at bounding box center [590, 425] width 902 height 53
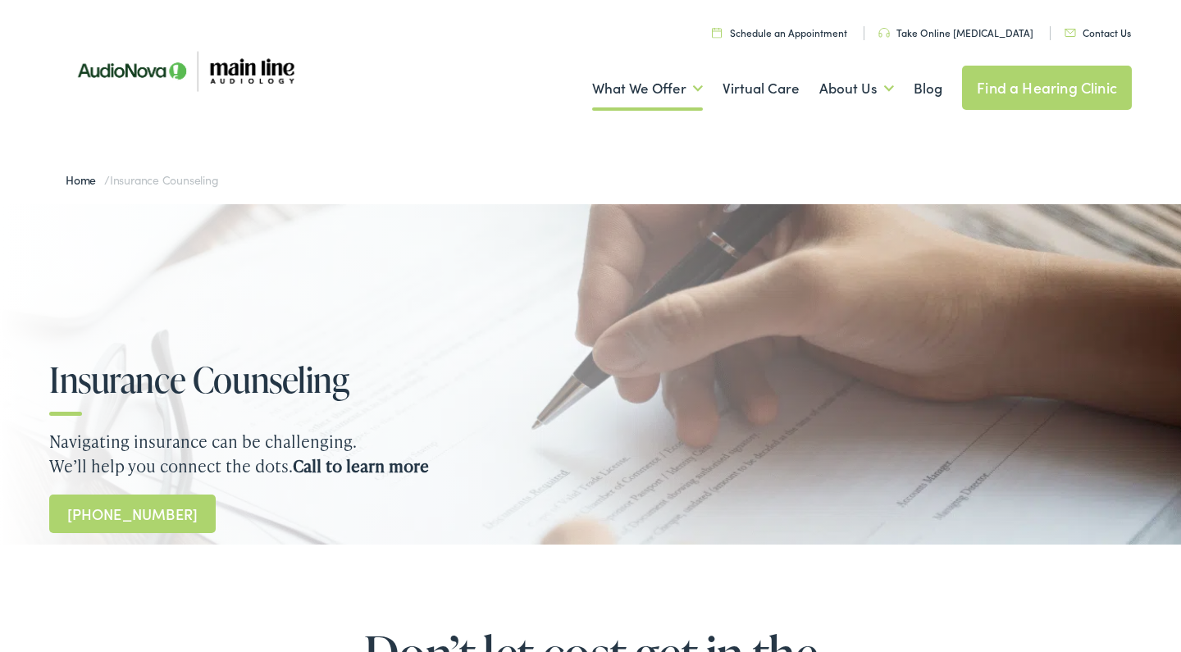
scroll to position [0, 0]
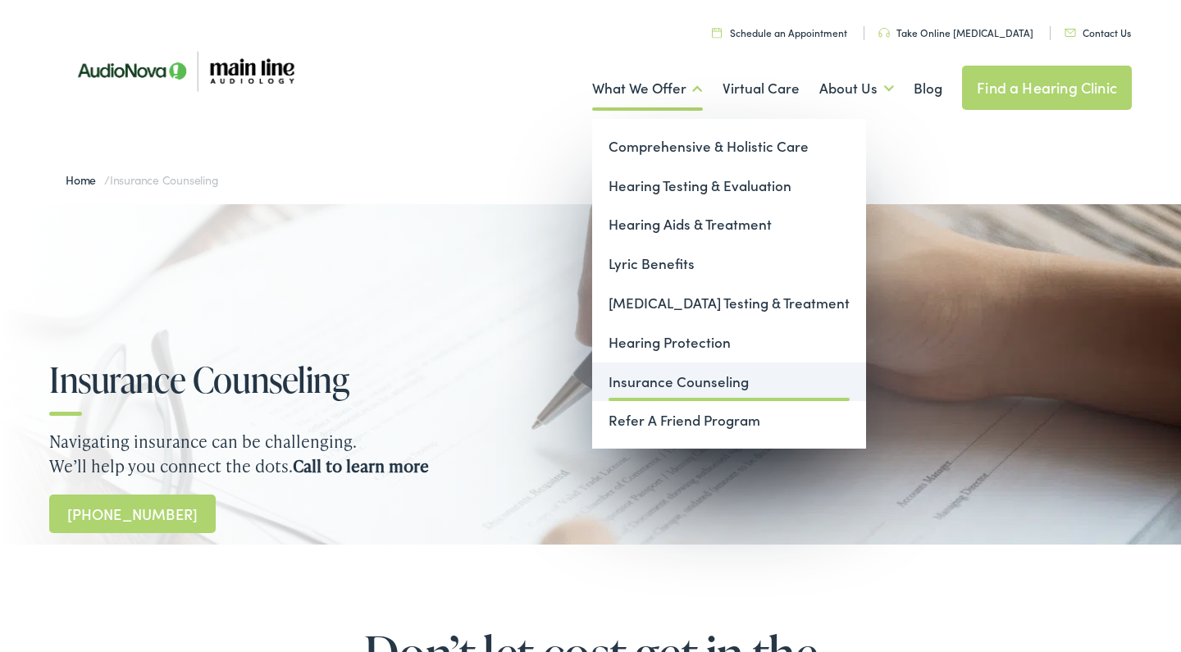
click at [686, 373] on link "Insurance Counseling" at bounding box center [729, 381] width 274 height 39
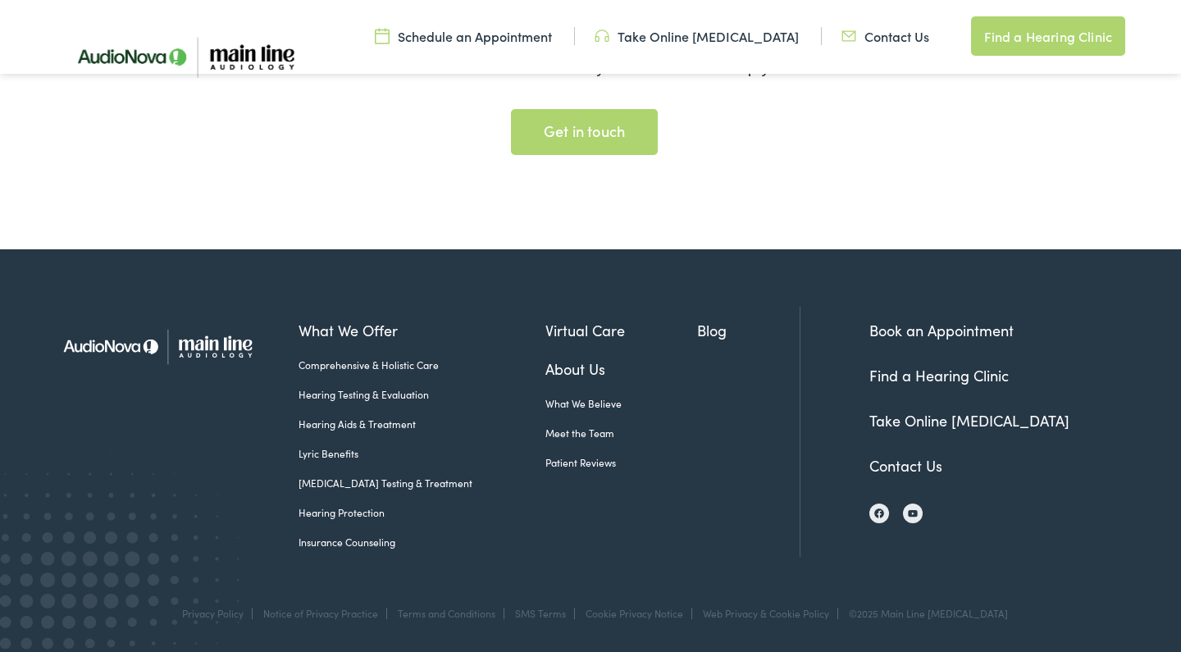
scroll to position [3144, 0]
click at [386, 370] on link "Comprehensive & Holistic Care" at bounding box center [422, 365] width 247 height 15
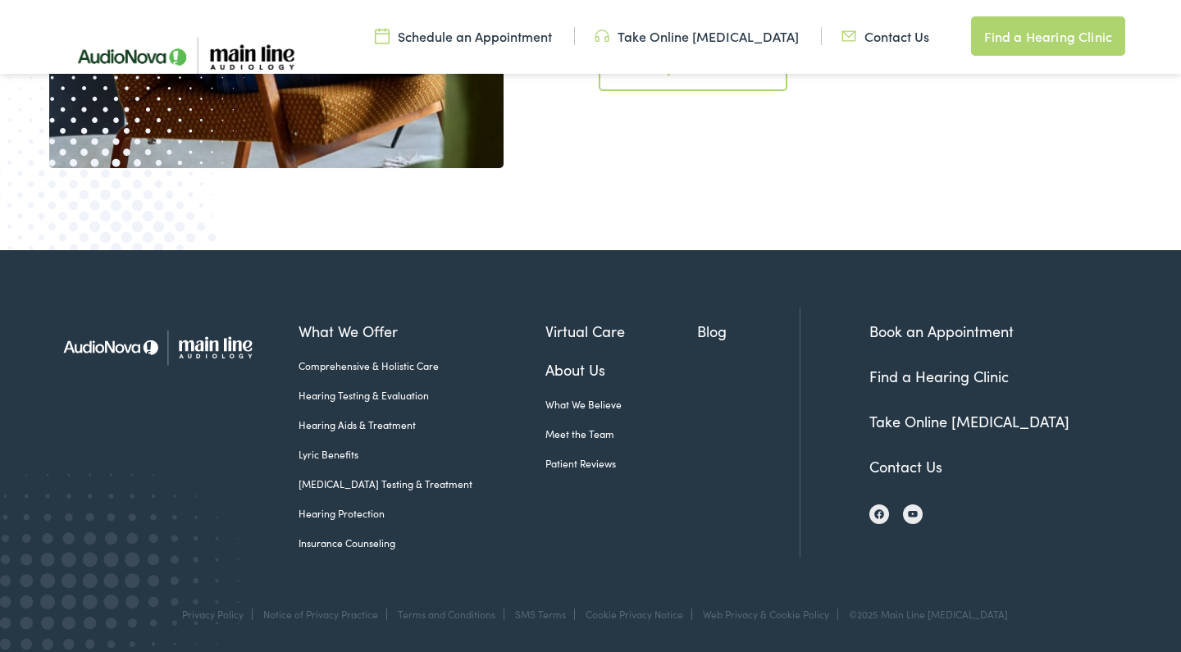
scroll to position [3174, 0]
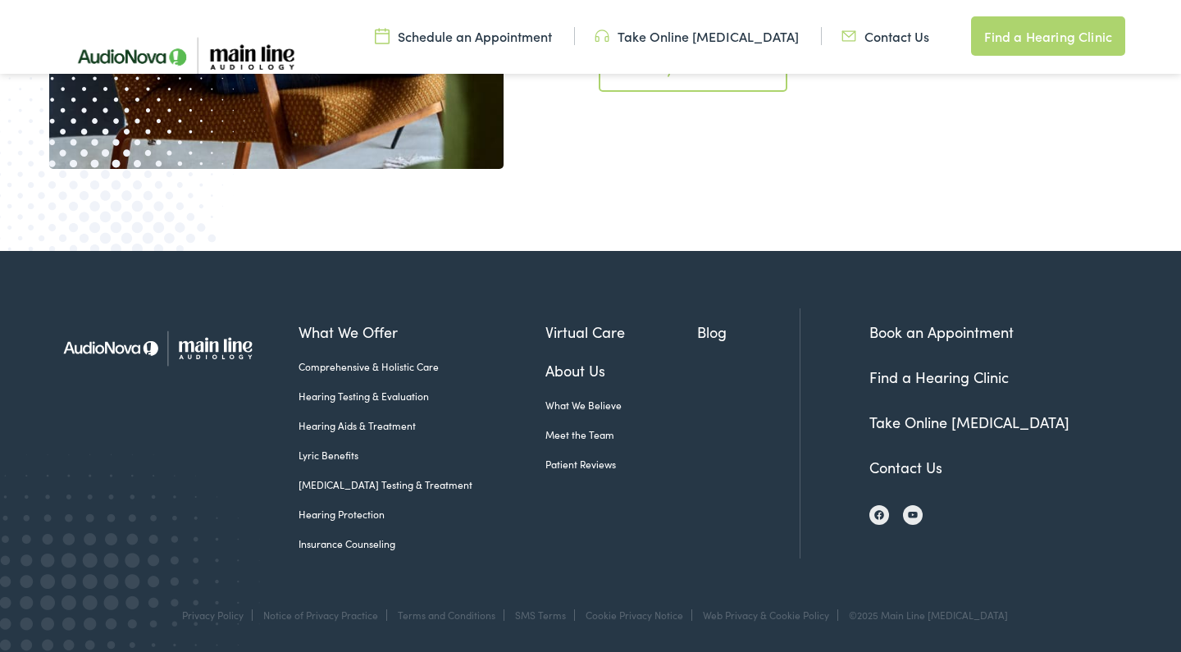
click at [378, 396] on link "Hearing Testing & Evaluation" at bounding box center [422, 396] width 247 height 15
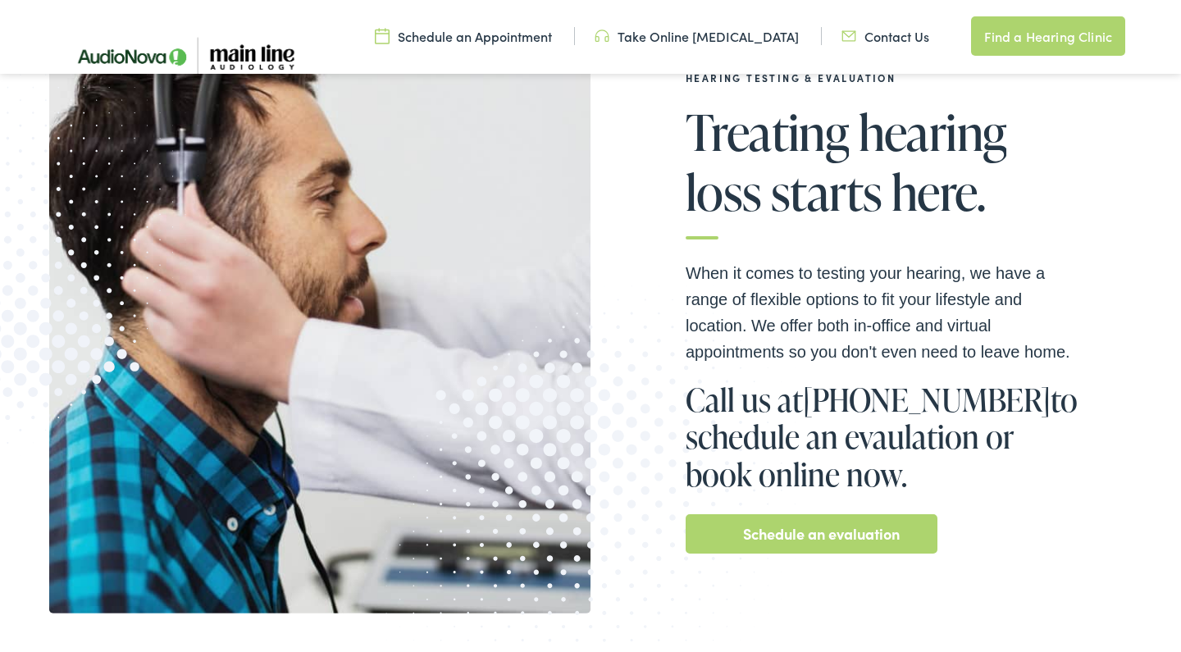
scroll to position [326, 0]
click at [477, 43] on link "Schedule an Appointment" at bounding box center [463, 36] width 177 height 18
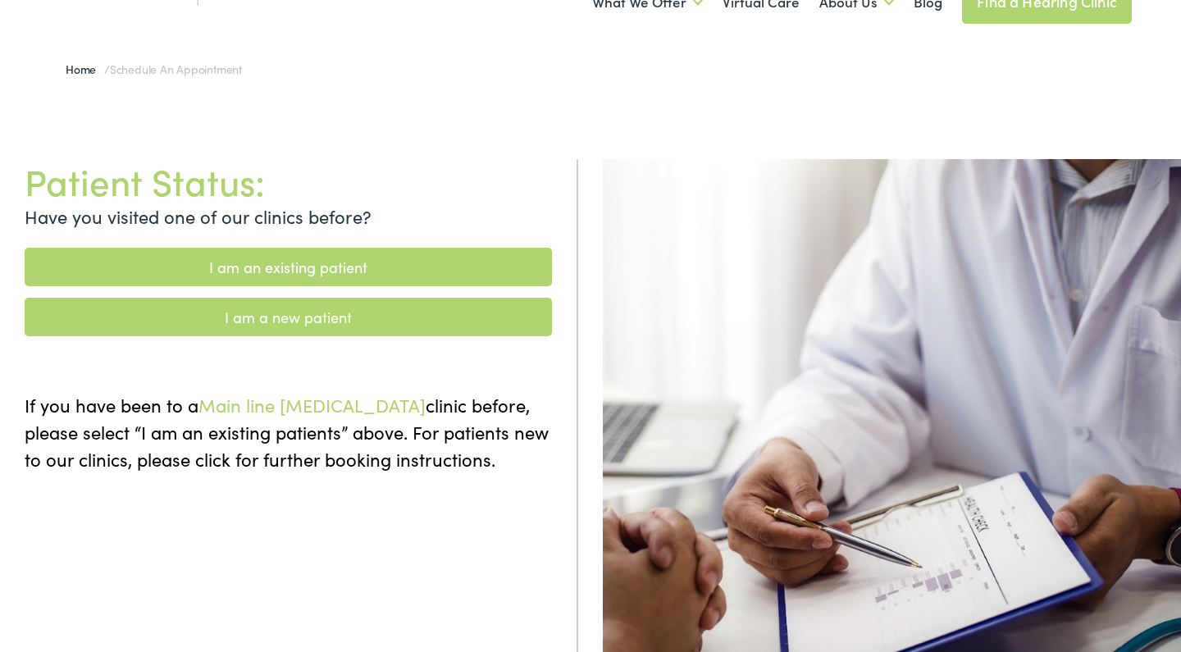
scroll to position [86, 0]
click at [407, 308] on link "I am a new patient" at bounding box center [288, 317] width 527 height 39
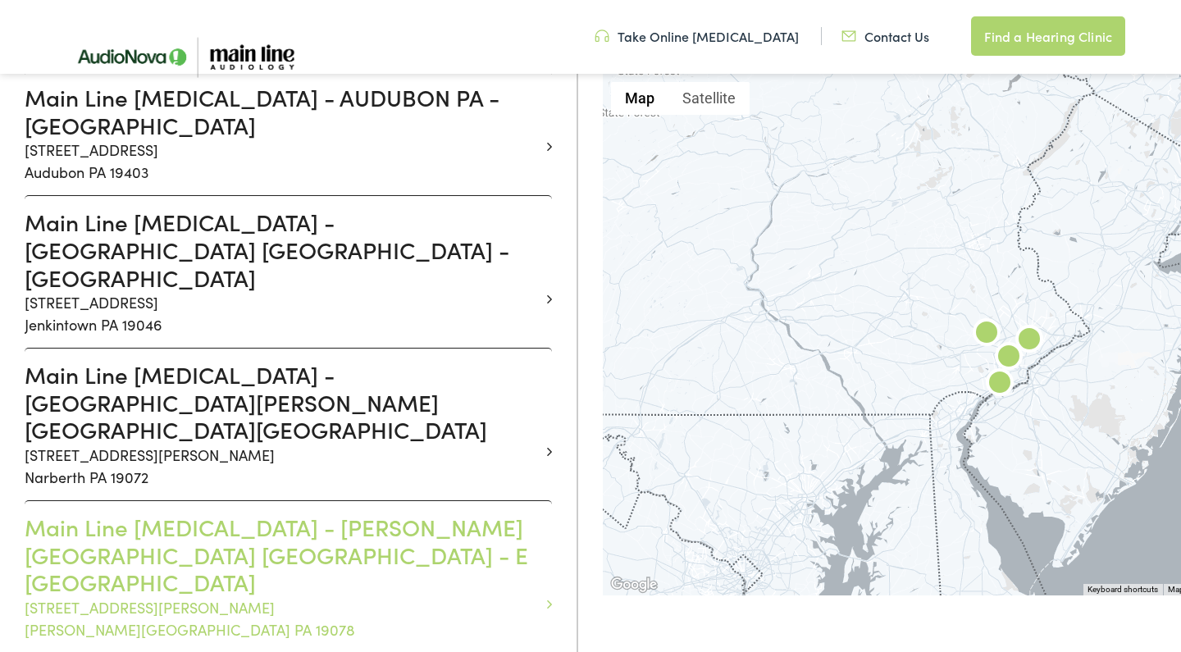
scroll to position [499, 0]
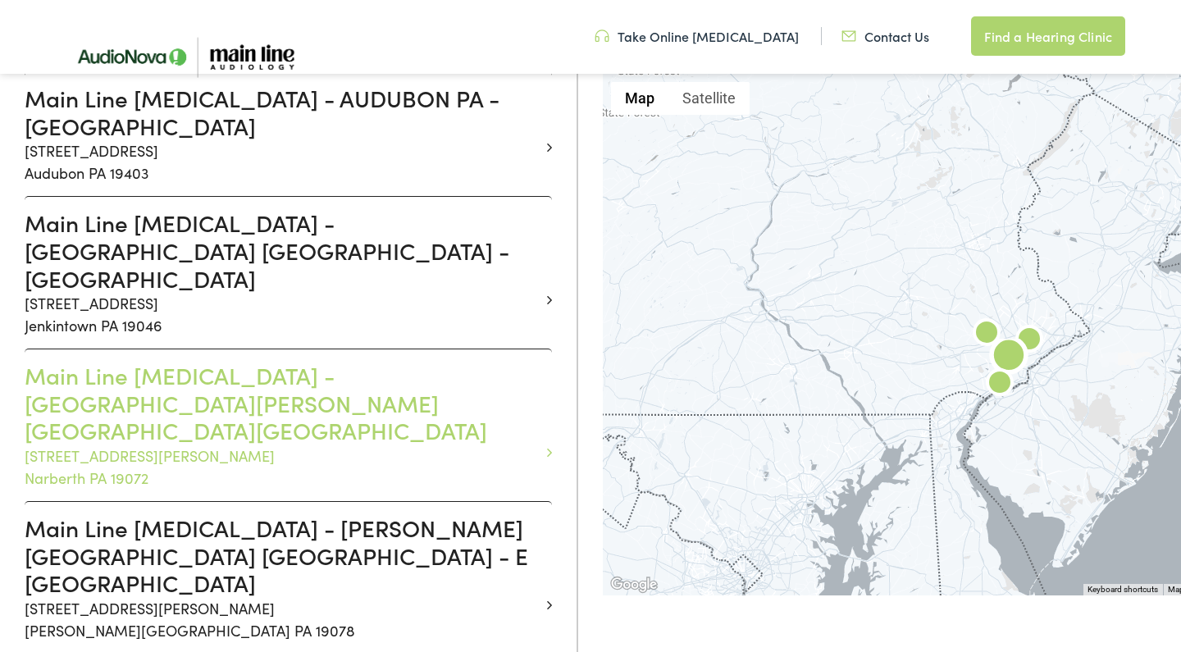
click at [352, 362] on h3 "Main Line Audiology - NARBERTH PA - MONTGOMERY" at bounding box center [282, 403] width 515 height 83
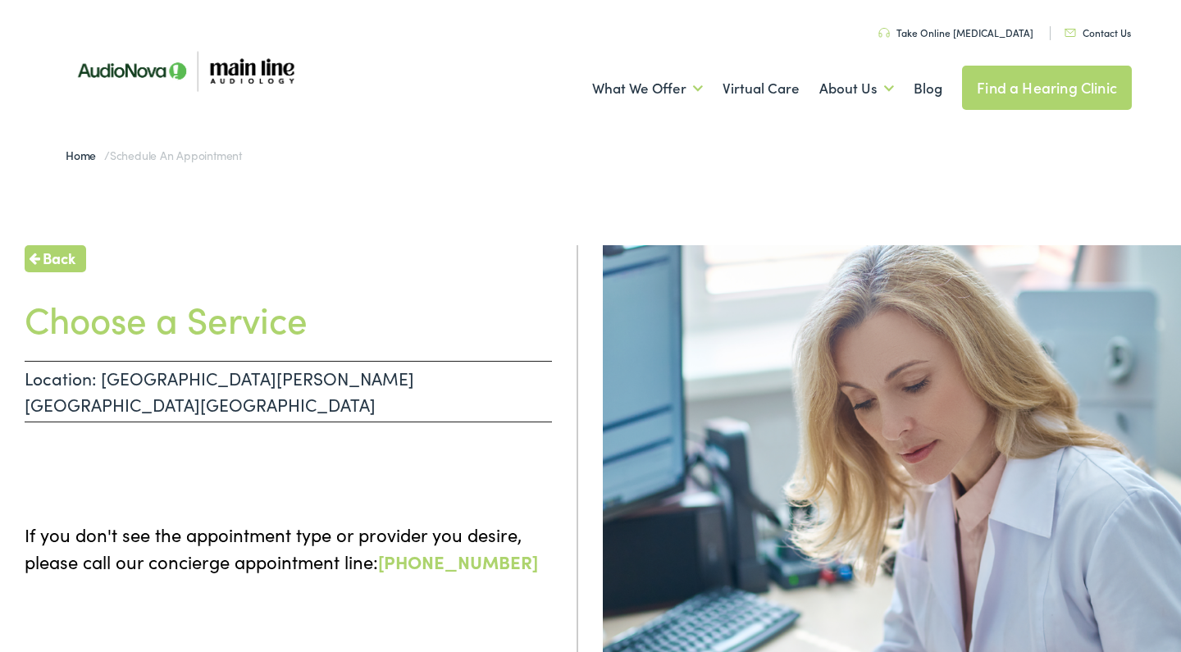
click at [1087, 34] on link "Contact Us" at bounding box center [1097, 32] width 66 height 14
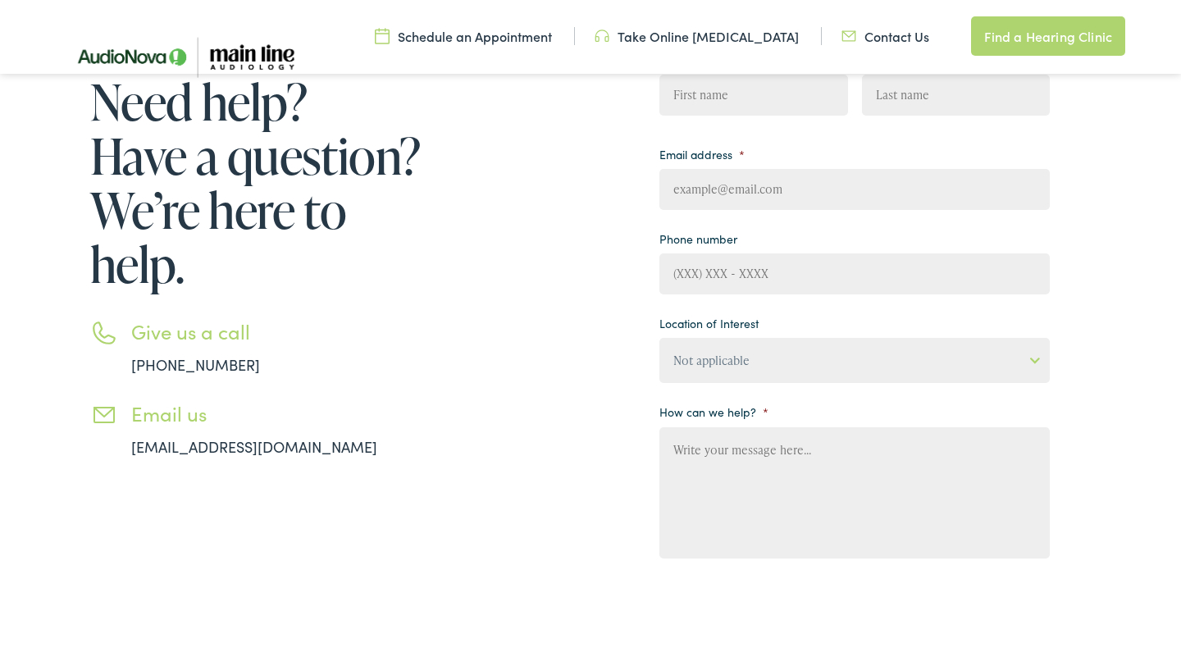
scroll to position [252, 0]
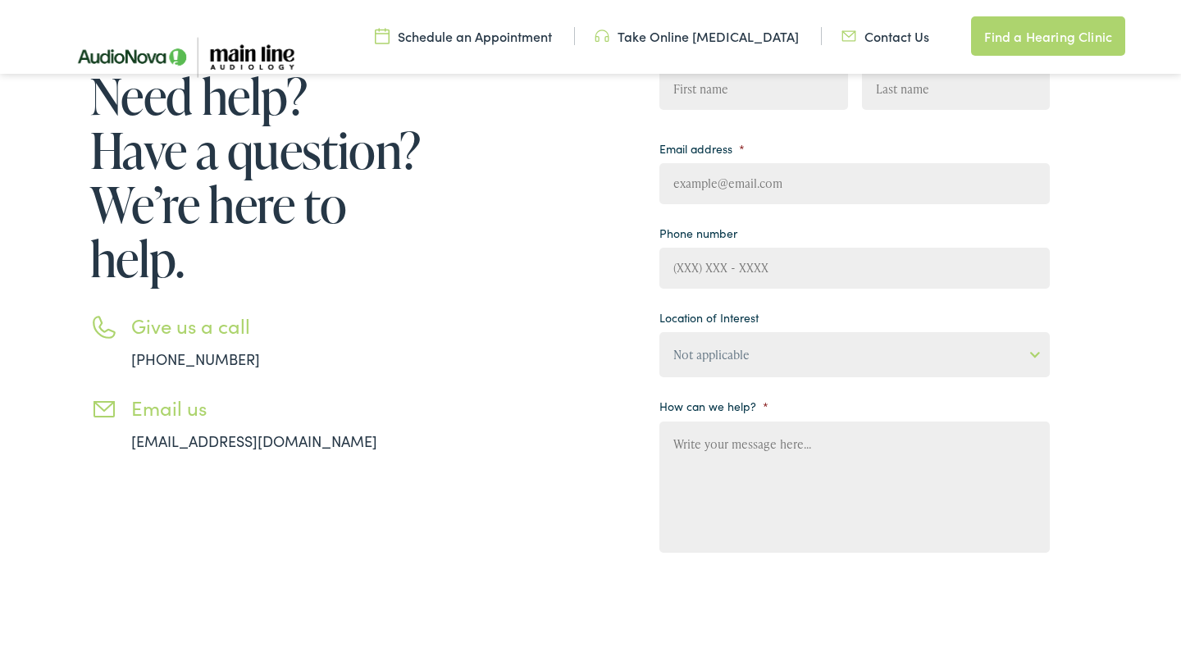
click at [551, 199] on div "Need help? Have a question? We’re here to help. Give us a call [PHONE_NUMBER] E…" at bounding box center [549, 382] width 1000 height 709
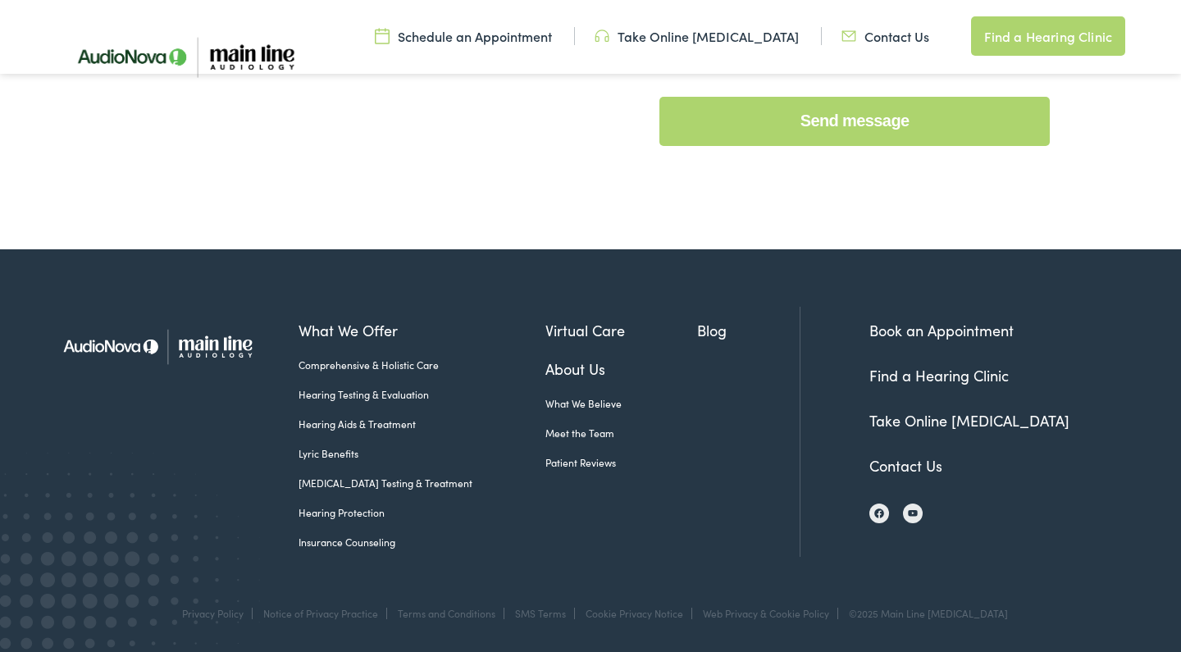
scroll to position [827, 0]
click at [882, 467] on link "Contact Us" at bounding box center [905, 465] width 73 height 21
click at [739, 465] on ul "What We Offer Comprehensive & Holistic Care Hearing Testing & Evaluation Hearin…" at bounding box center [549, 403] width 501 height 168
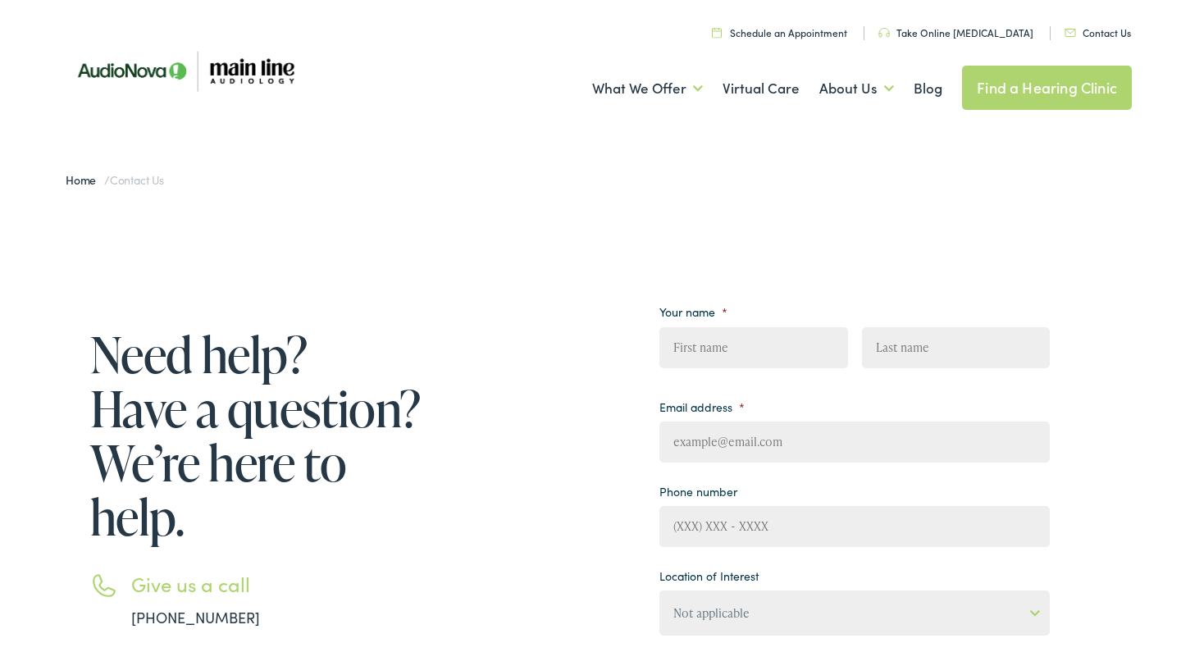
scroll to position [0, 0]
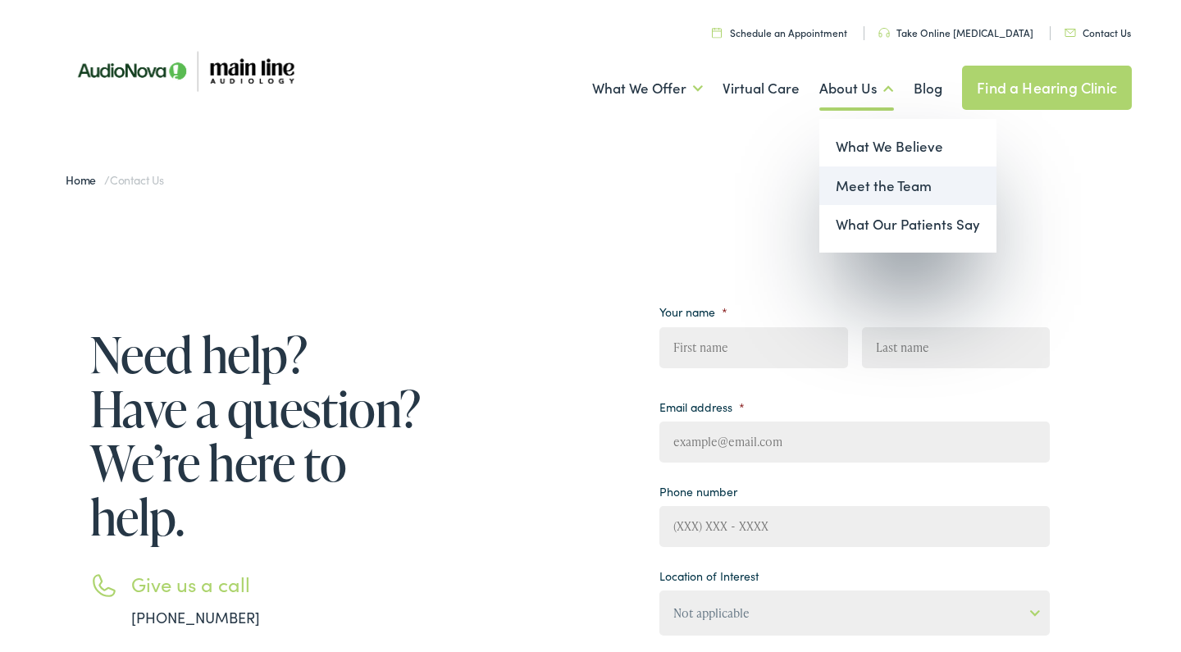
click at [873, 181] on link "Meet the Team" at bounding box center [907, 185] width 177 height 39
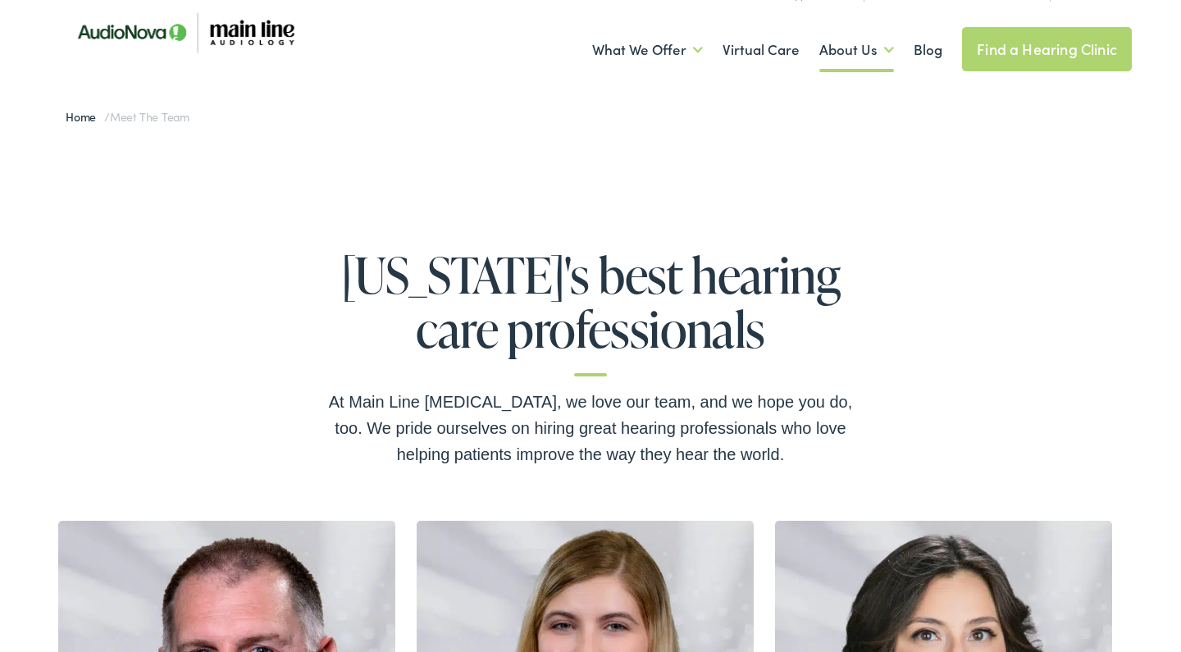
scroll to position [40, 0]
